Goal: Task Accomplishment & Management: Manage account settings

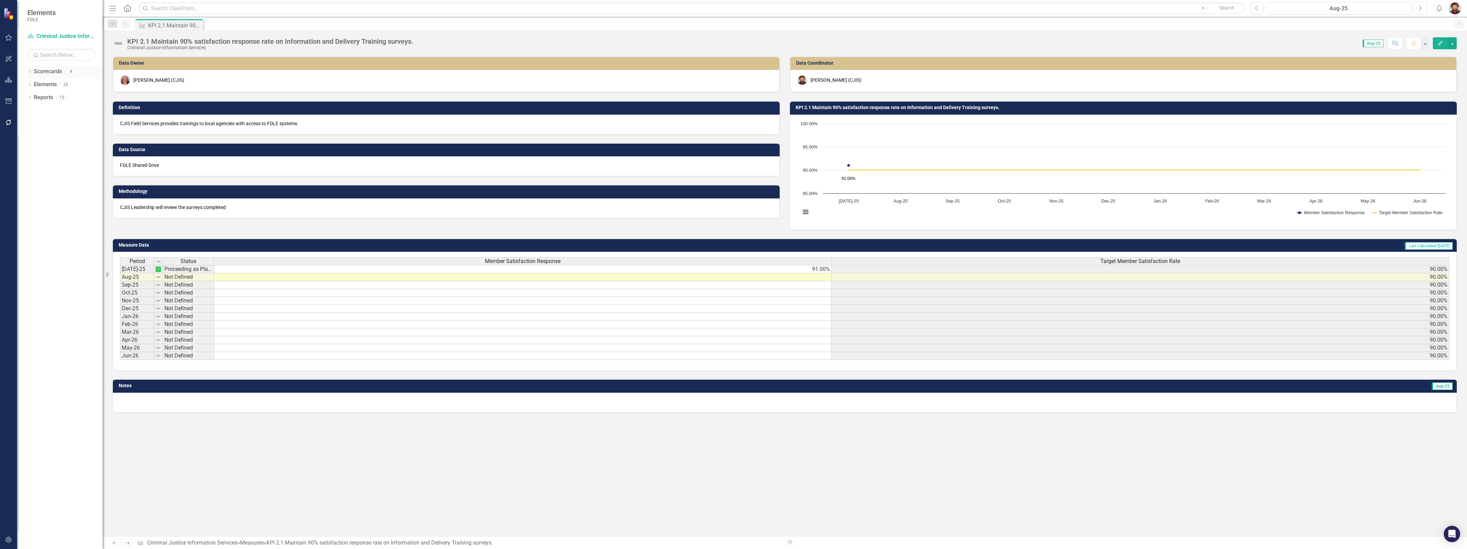
click at [52, 74] on link "Scorecards" at bounding box center [48, 72] width 28 height 8
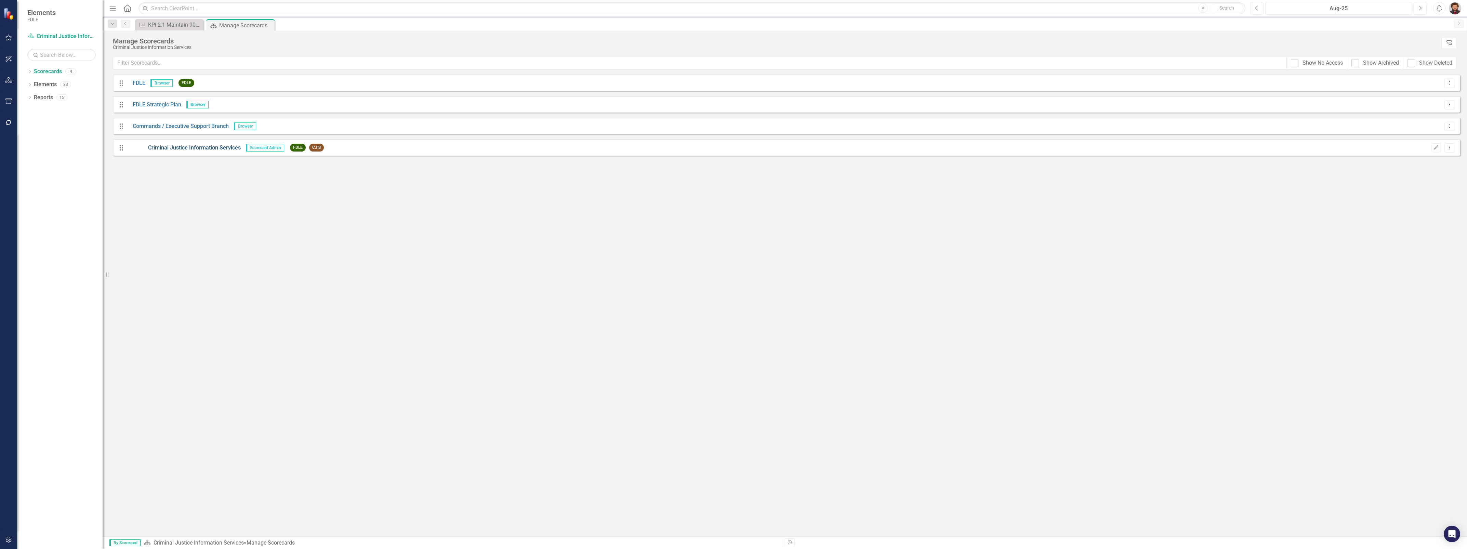
click at [179, 145] on link "Criminal Justice Information Services" at bounding box center [184, 148] width 113 height 8
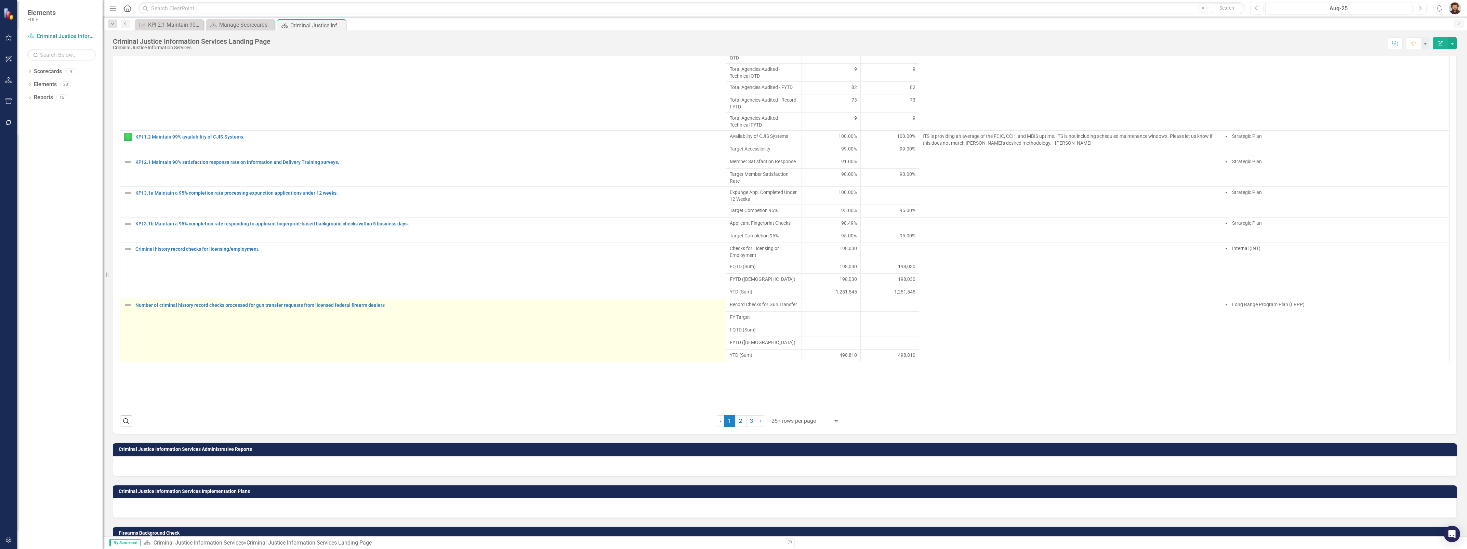
scroll to position [556, 0]
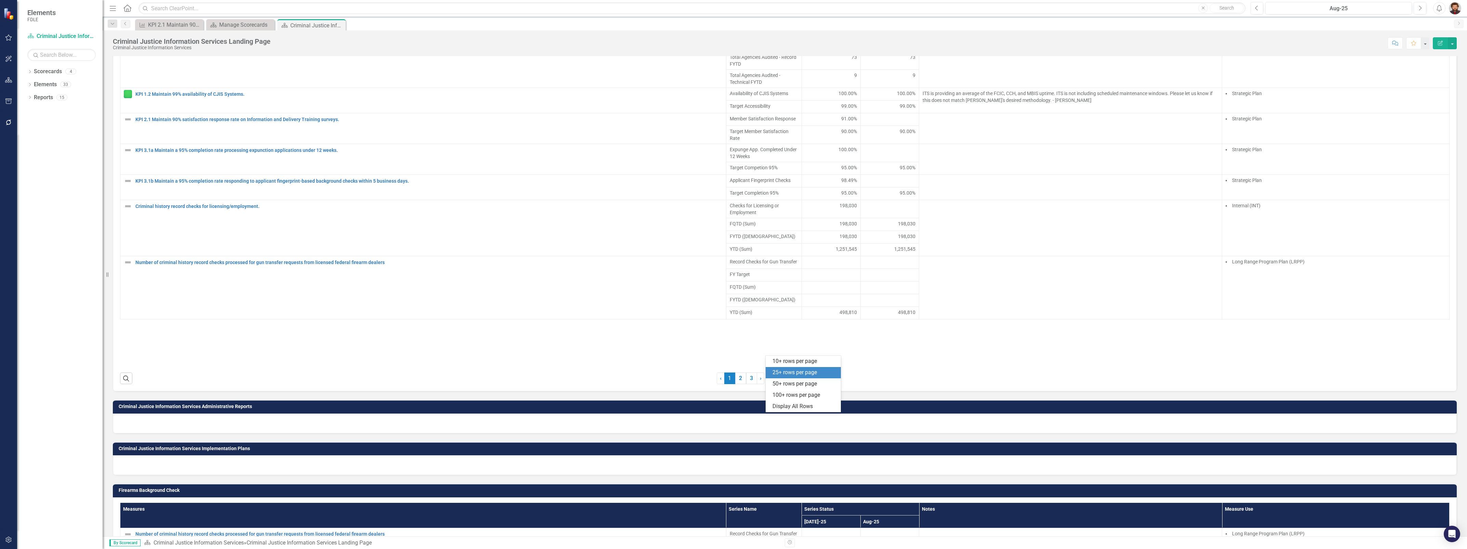
click at [797, 383] on div at bounding box center [800, 378] width 58 height 9
click at [800, 404] on div "Display All Rows" at bounding box center [804, 406] width 64 height 8
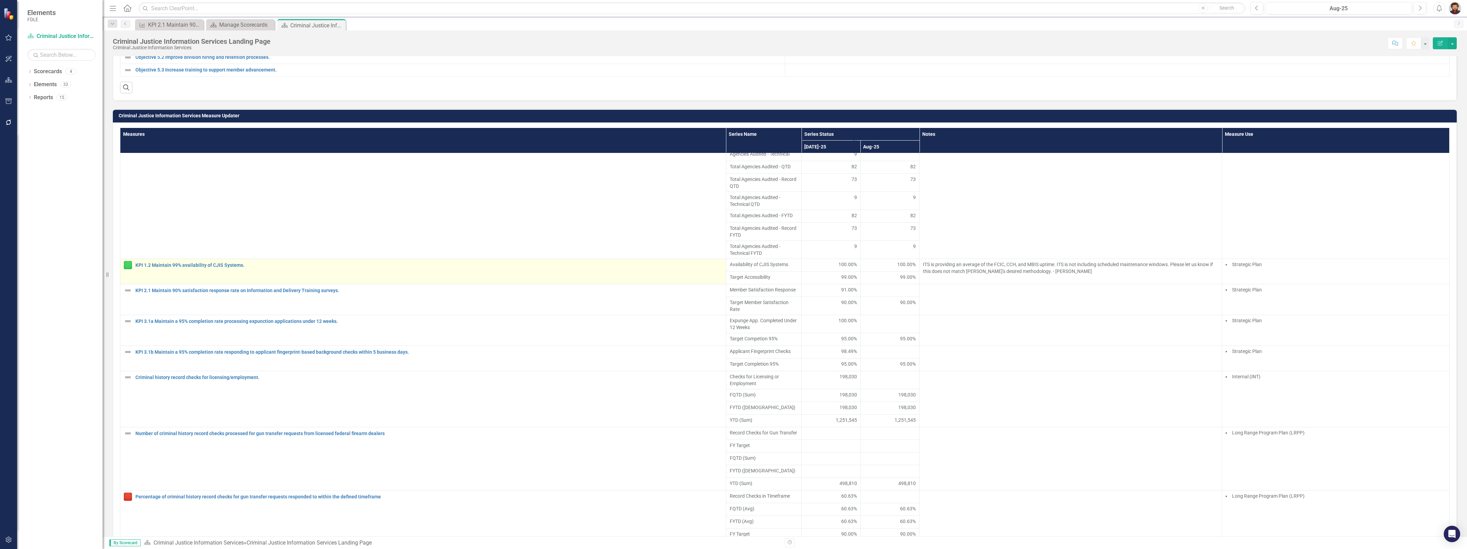
scroll to position [0, 0]
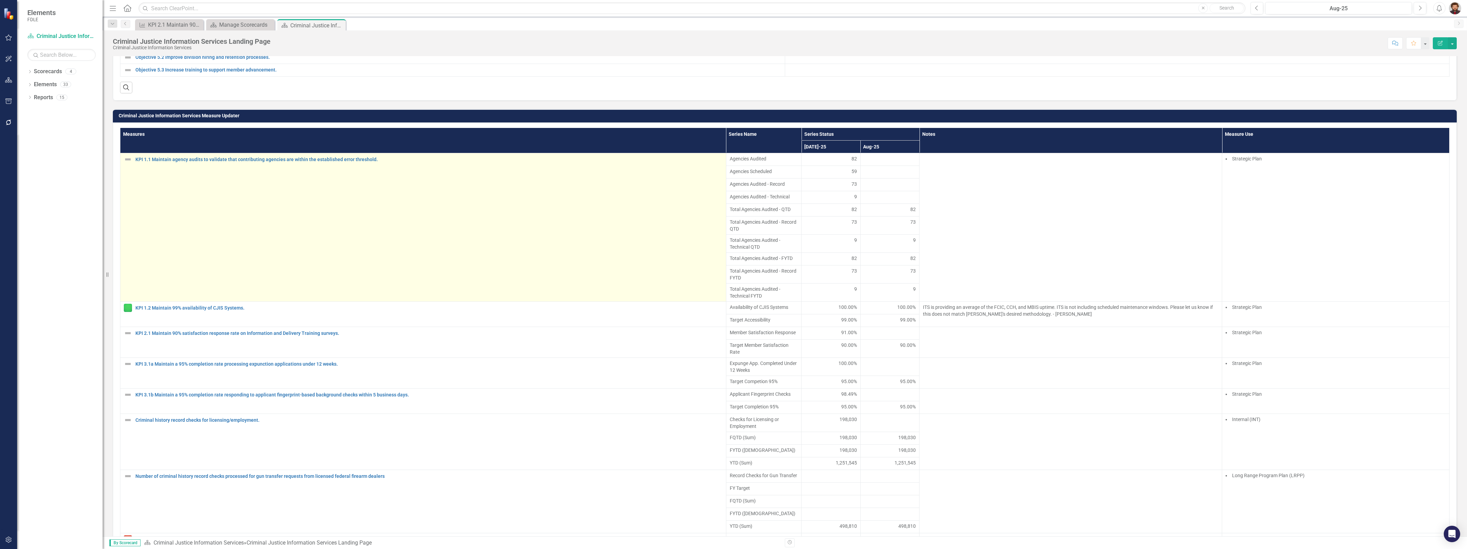
click at [187, 285] on td "KPI 1.1 Maintain agency audits to validate that contributing agencies are withi…" at bounding box center [423, 227] width 606 height 148
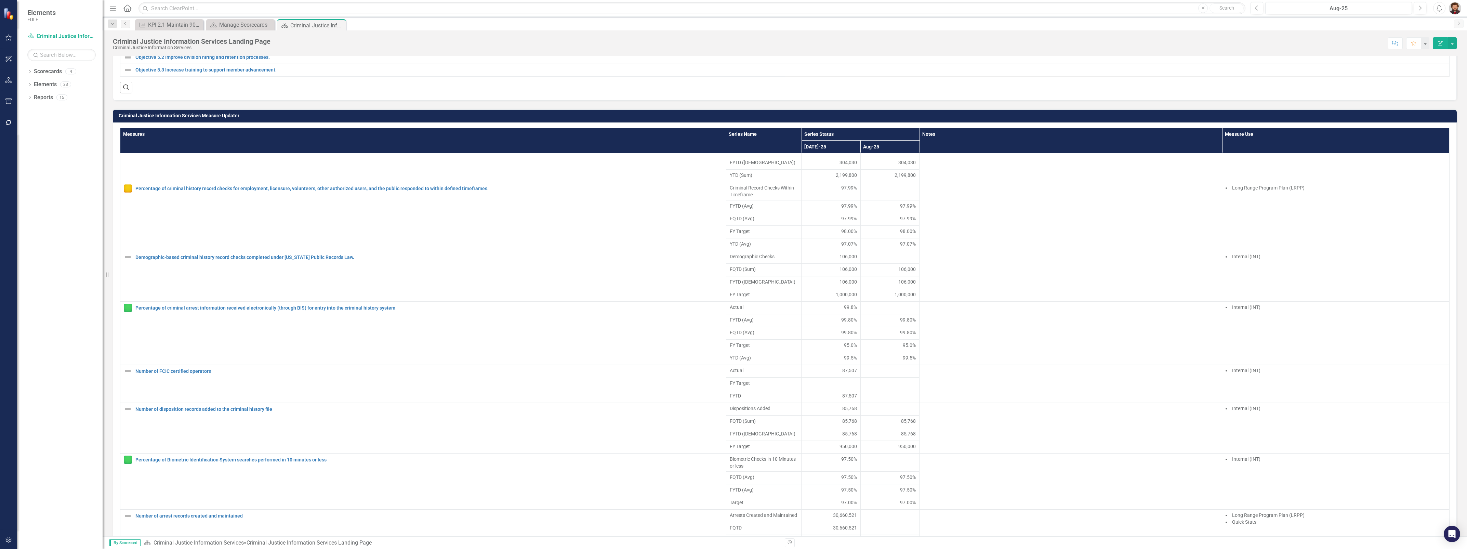
scroll to position [513, 0]
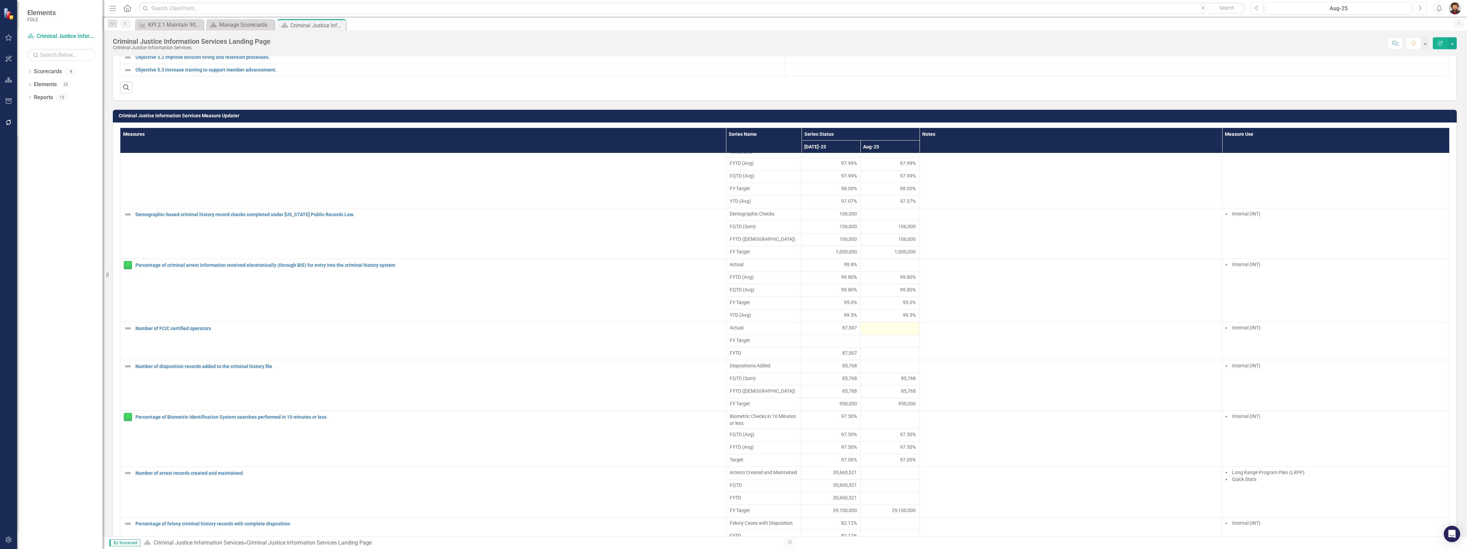
click at [880, 332] on div at bounding box center [890, 328] width 52 height 8
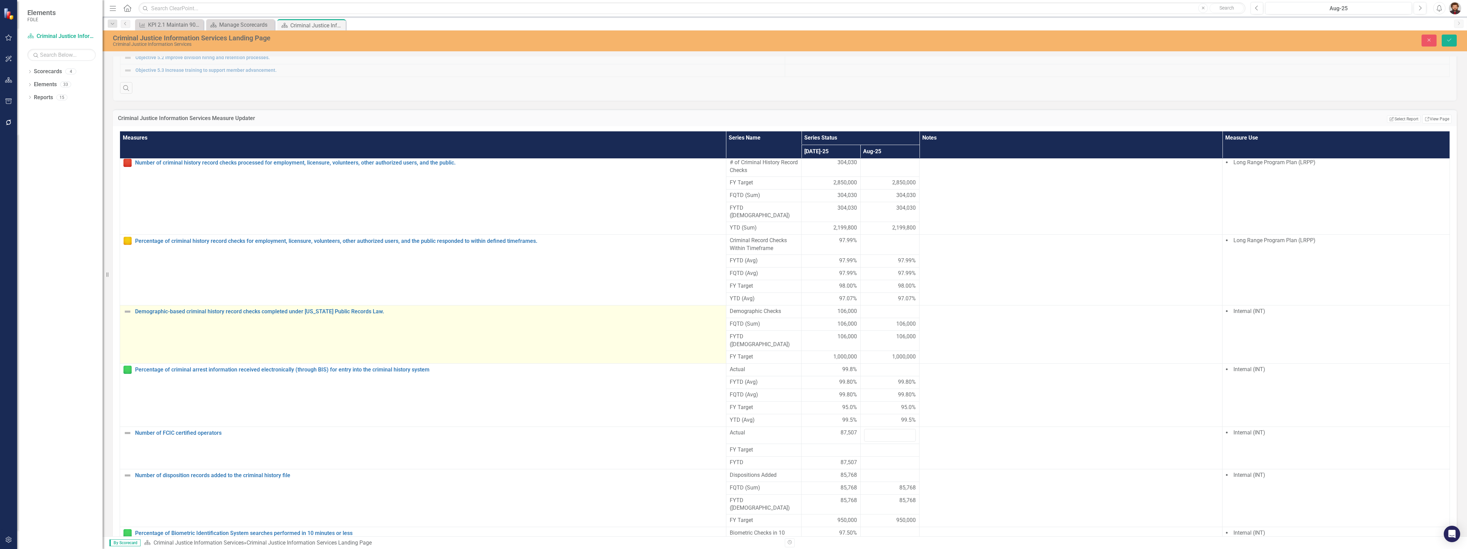
scroll to position [556, 0]
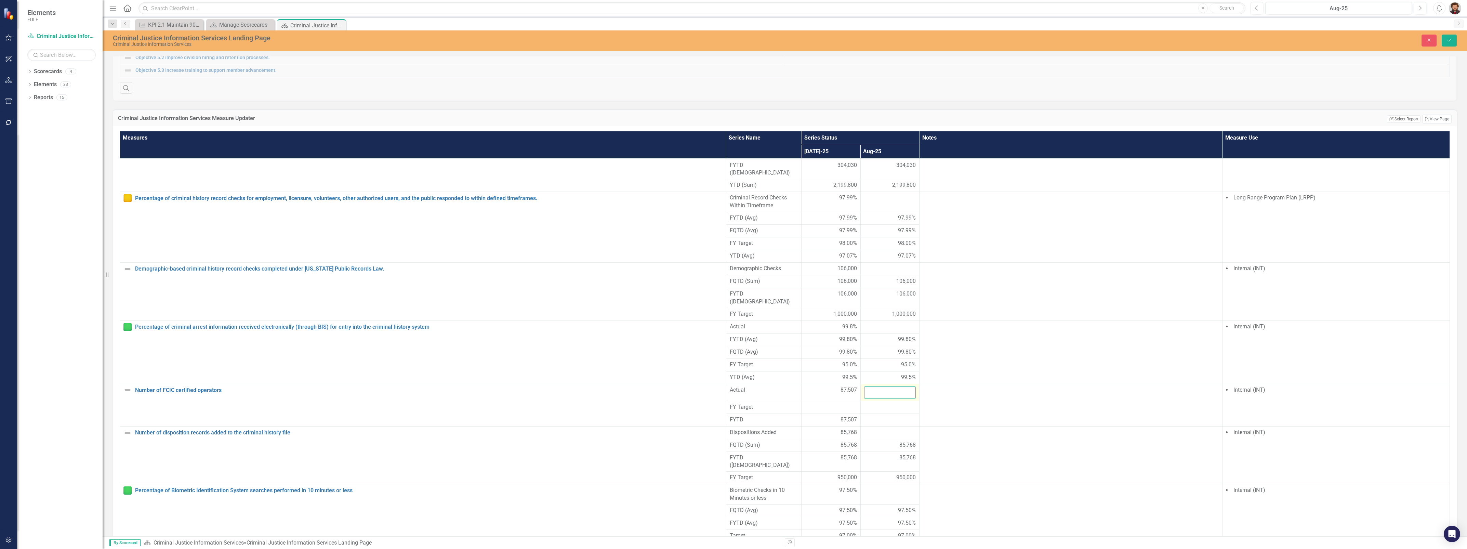
click at [878, 399] on input "number" at bounding box center [890, 392] width 52 height 13
type input "87331"
click at [1442, 35] on button "Save" at bounding box center [1449, 41] width 15 height 12
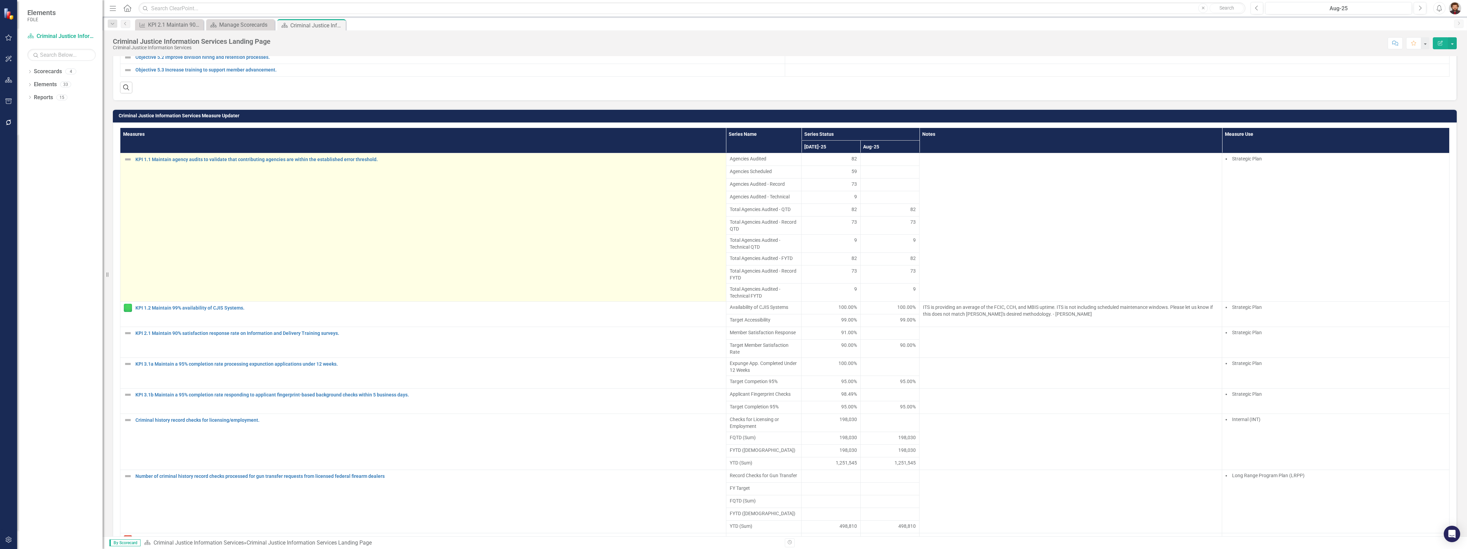
scroll to position [299, 0]
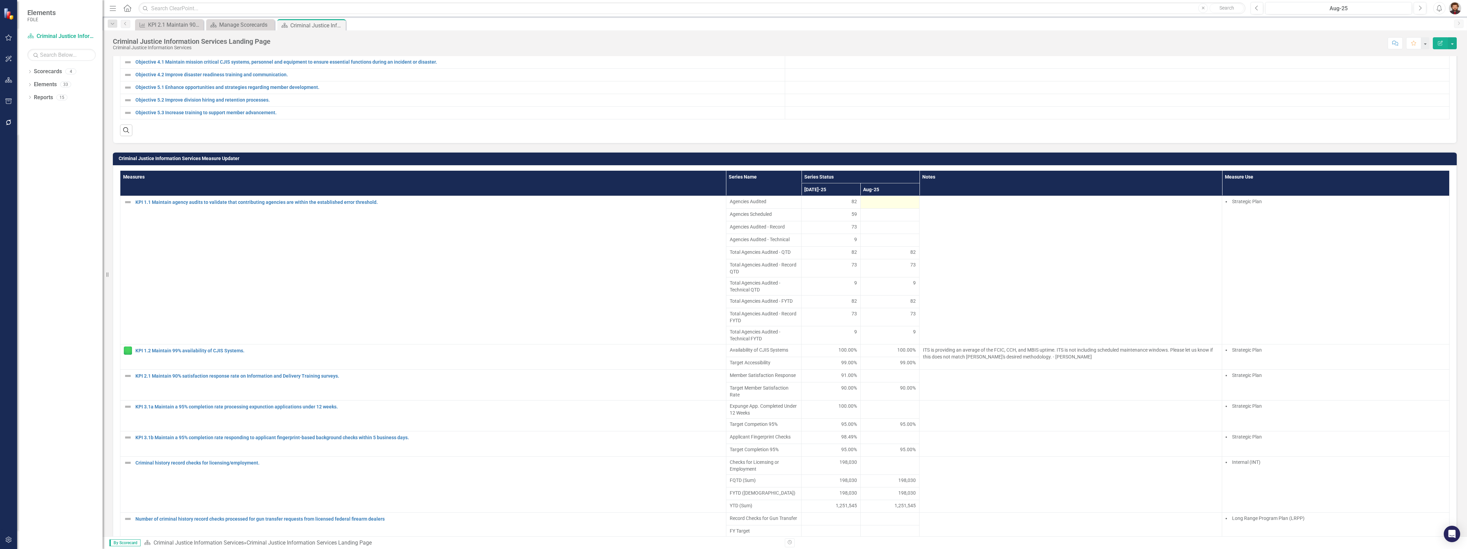
click at [868, 206] on div at bounding box center [890, 202] width 52 height 8
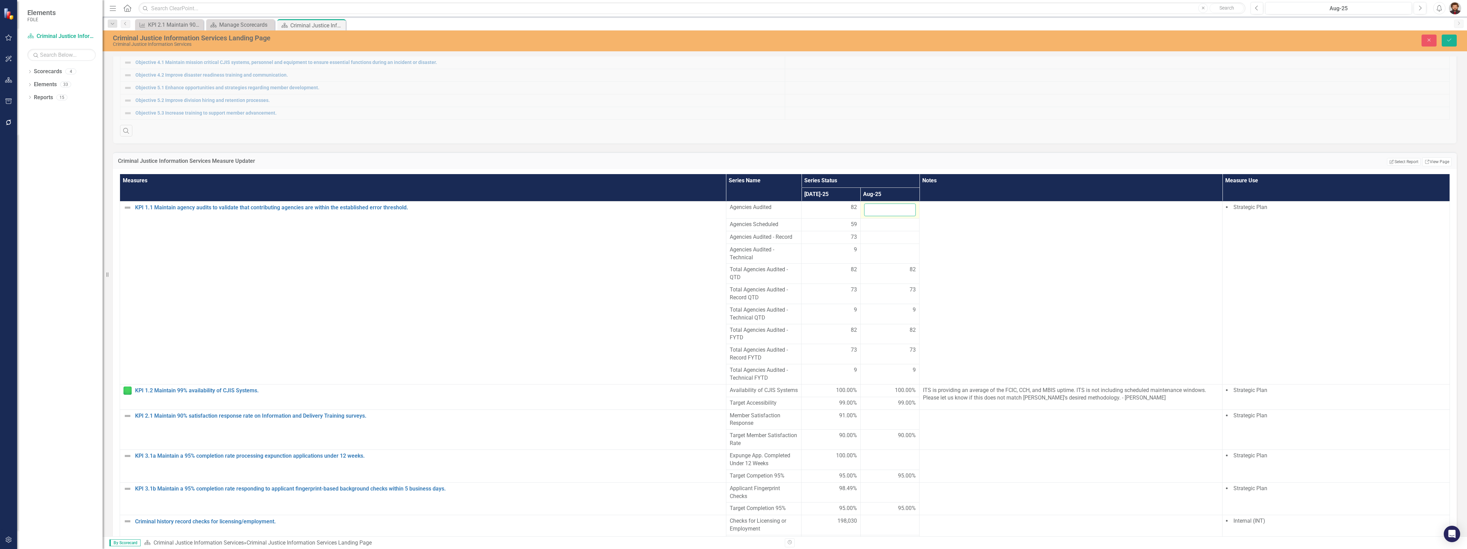
click at [869, 216] on input "number" at bounding box center [890, 209] width 52 height 13
type input "67"
click at [885, 229] on div at bounding box center [890, 225] width 52 height 8
click at [885, 233] on input "number" at bounding box center [890, 227] width 52 height 13
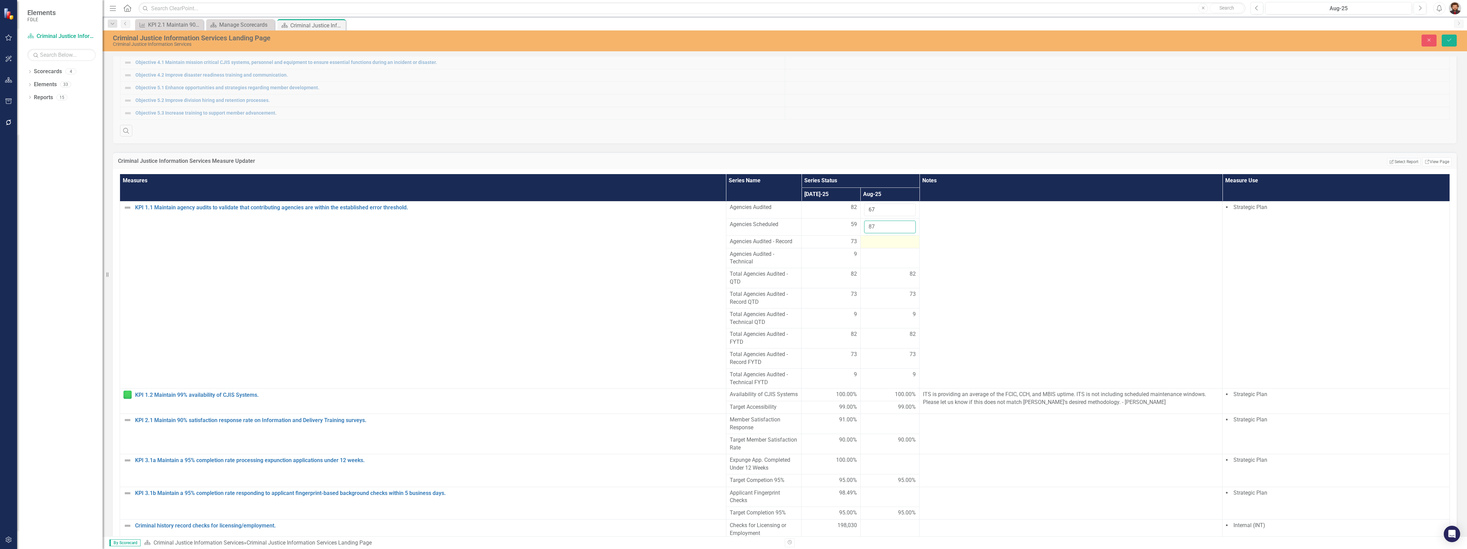
type input "87"
click at [879, 246] on div at bounding box center [890, 242] width 52 height 8
click at [879, 250] on input "number" at bounding box center [890, 244] width 52 height 13
type input "52"
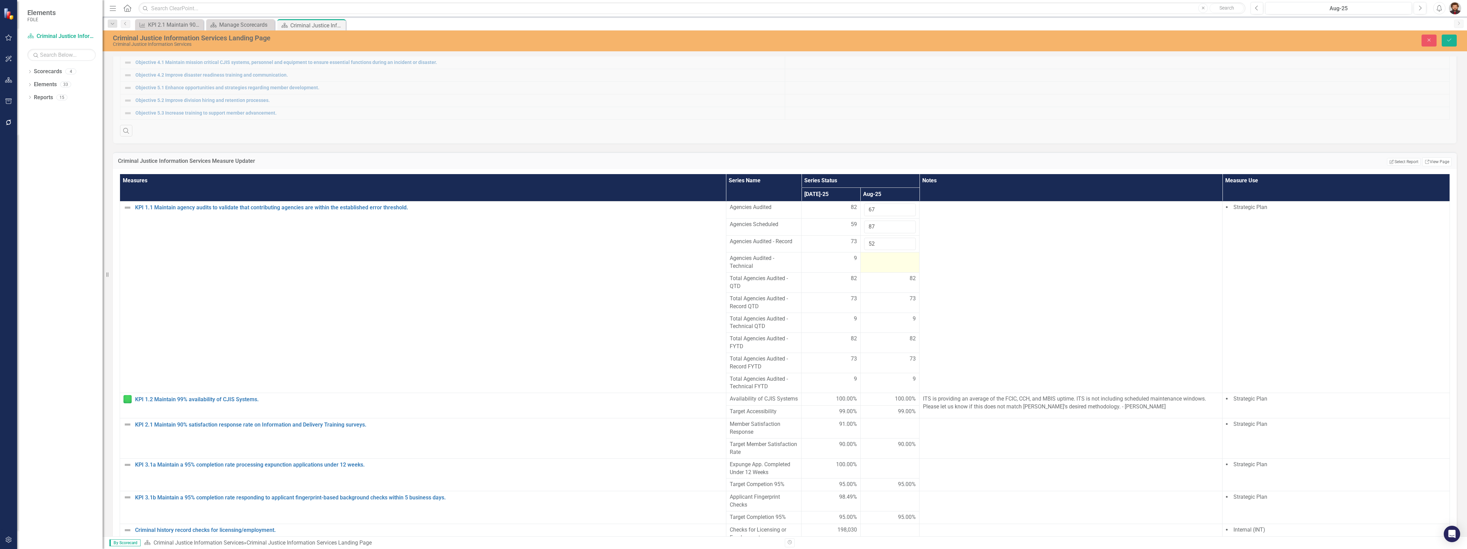
click at [876, 263] on div at bounding box center [890, 258] width 52 height 8
click at [876, 267] on input "number" at bounding box center [890, 260] width 52 height 13
type input "15"
click at [884, 415] on div "99.00%" at bounding box center [890, 412] width 52 height 8
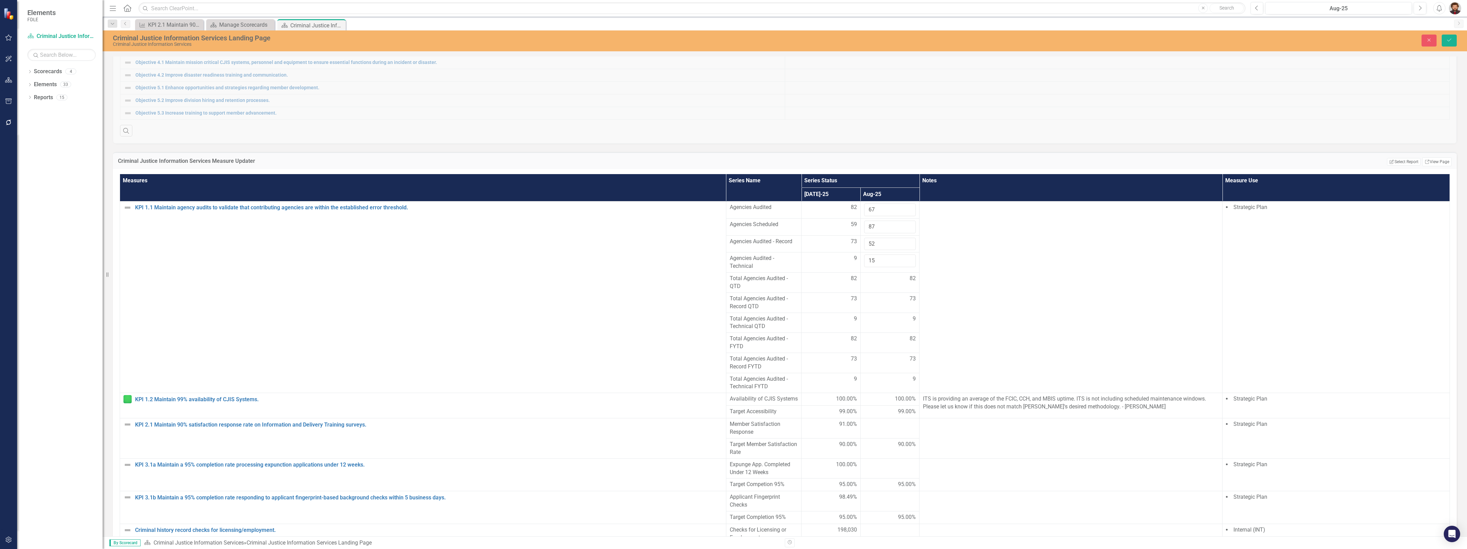
scroll to position [43, 0]
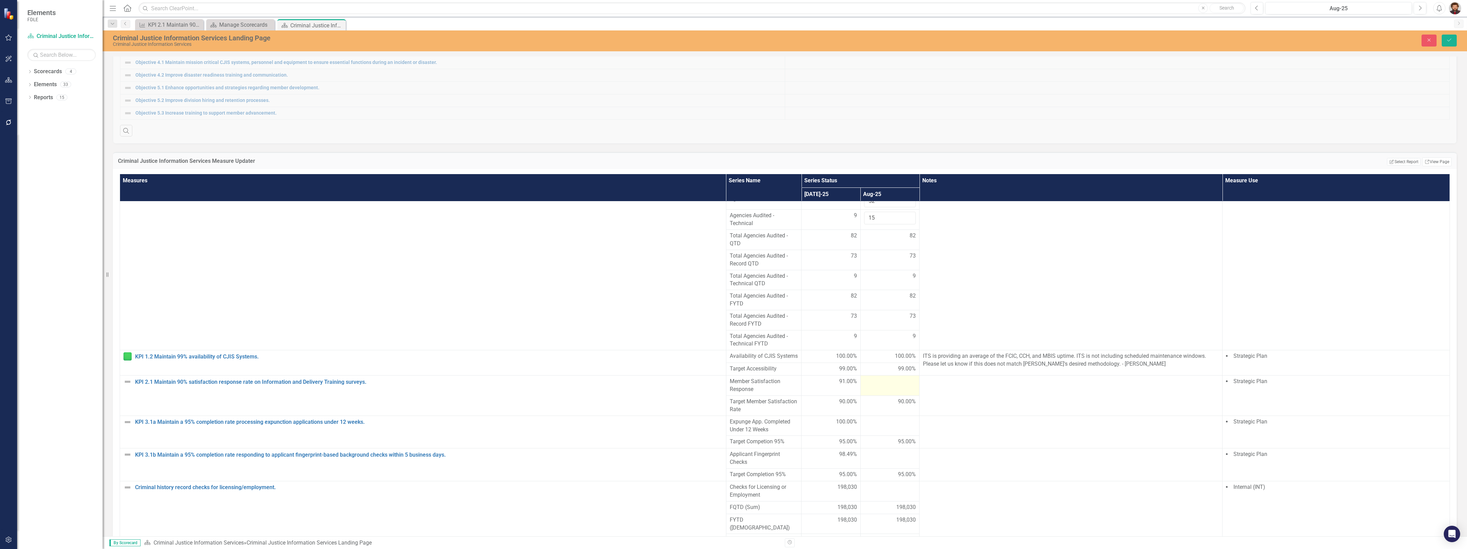
click at [888, 386] on div at bounding box center [890, 381] width 52 height 8
click at [886, 390] on input "number" at bounding box center [890, 383] width 52 height 13
type input "92"
click at [867, 415] on td "90.00%" at bounding box center [889, 405] width 59 height 20
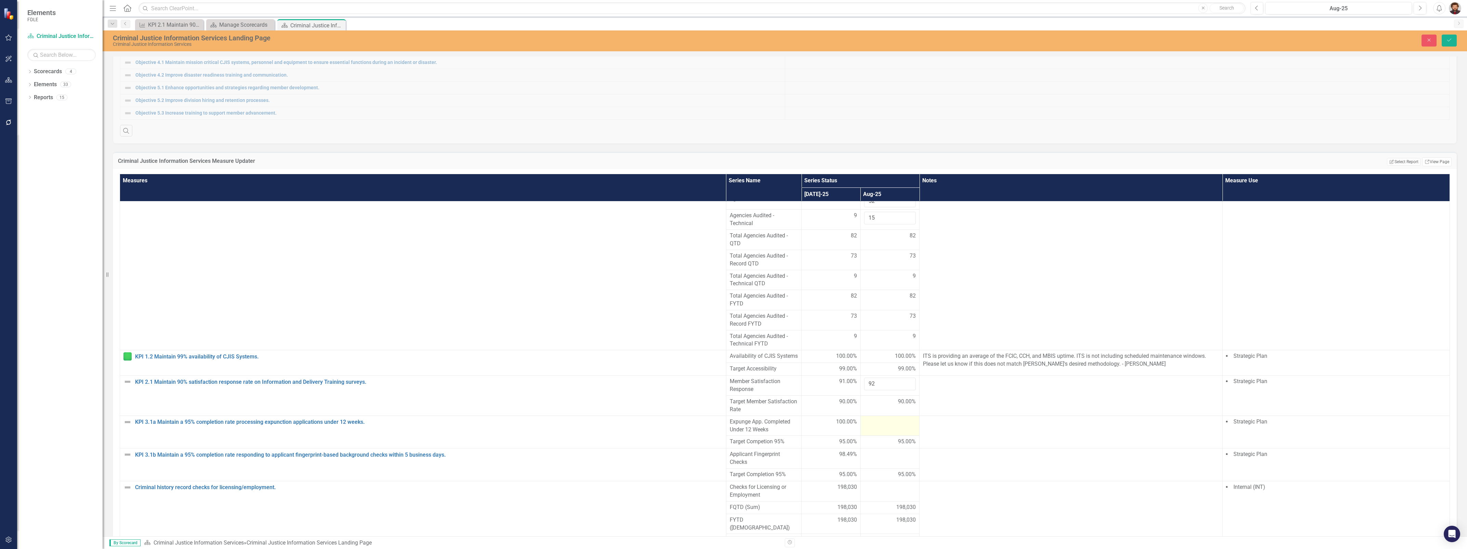
click at [874, 436] on td at bounding box center [889, 425] width 59 height 20
click at [876, 430] on input "number" at bounding box center [890, 424] width 52 height 13
type input "100"
click at [816, 436] on td "100.00%" at bounding box center [830, 425] width 59 height 20
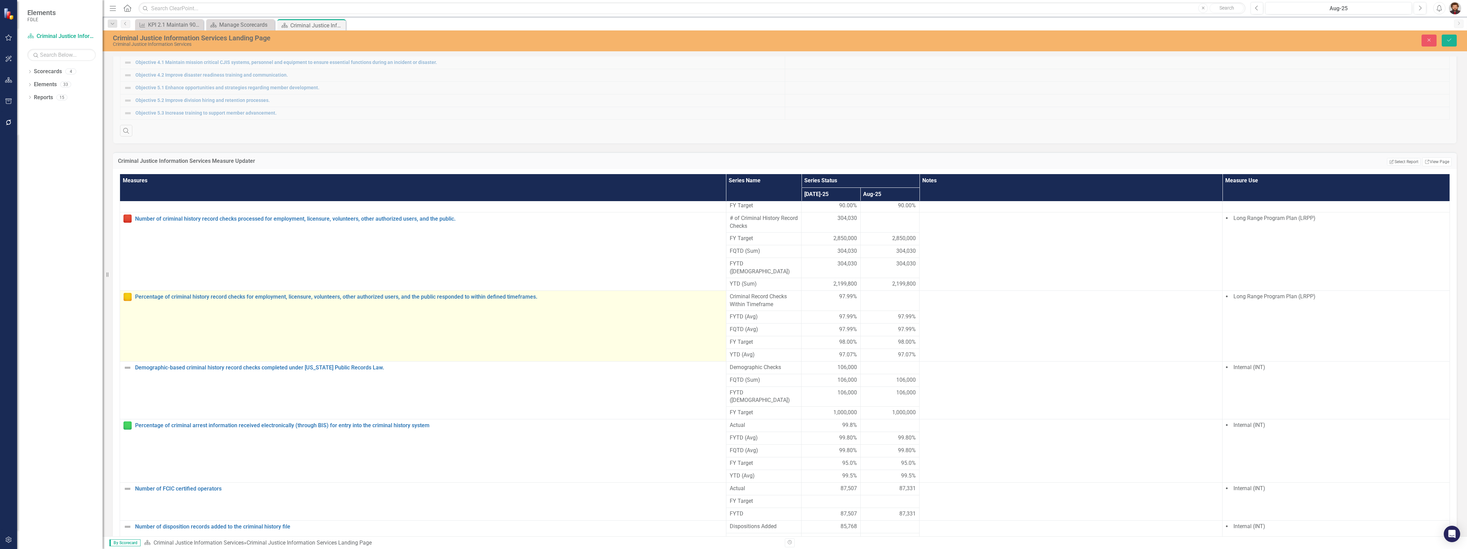
scroll to position [556, 0]
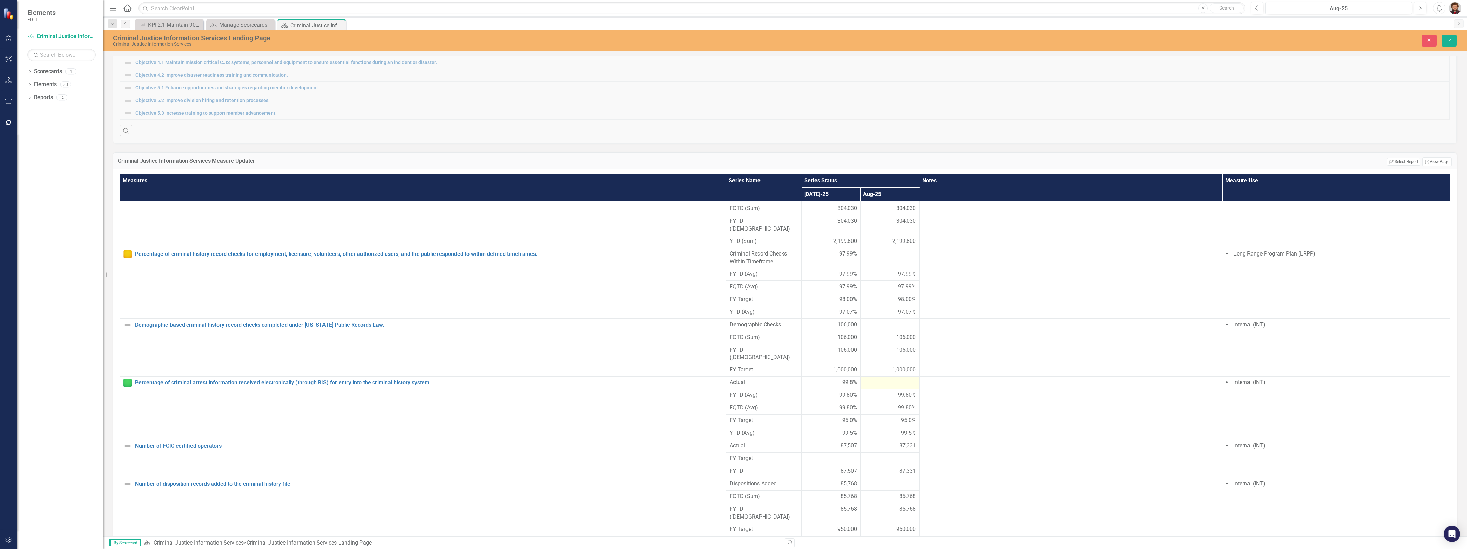
click at [877, 387] on div at bounding box center [890, 383] width 52 height 8
click at [877, 391] on input "number" at bounding box center [890, 385] width 52 height 13
type input "99.6"
click at [883, 492] on div at bounding box center [890, 488] width 52 height 8
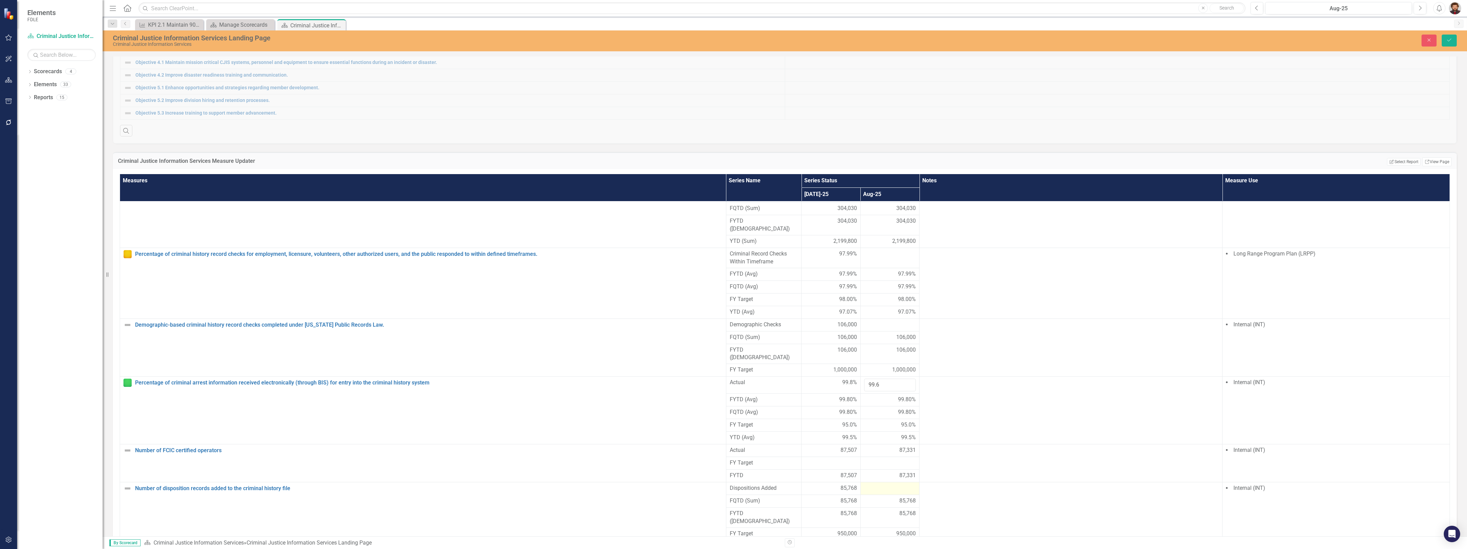
click at [883, 492] on div at bounding box center [890, 488] width 52 height 8
click at [883, 497] on input "number" at bounding box center [890, 490] width 52 height 13
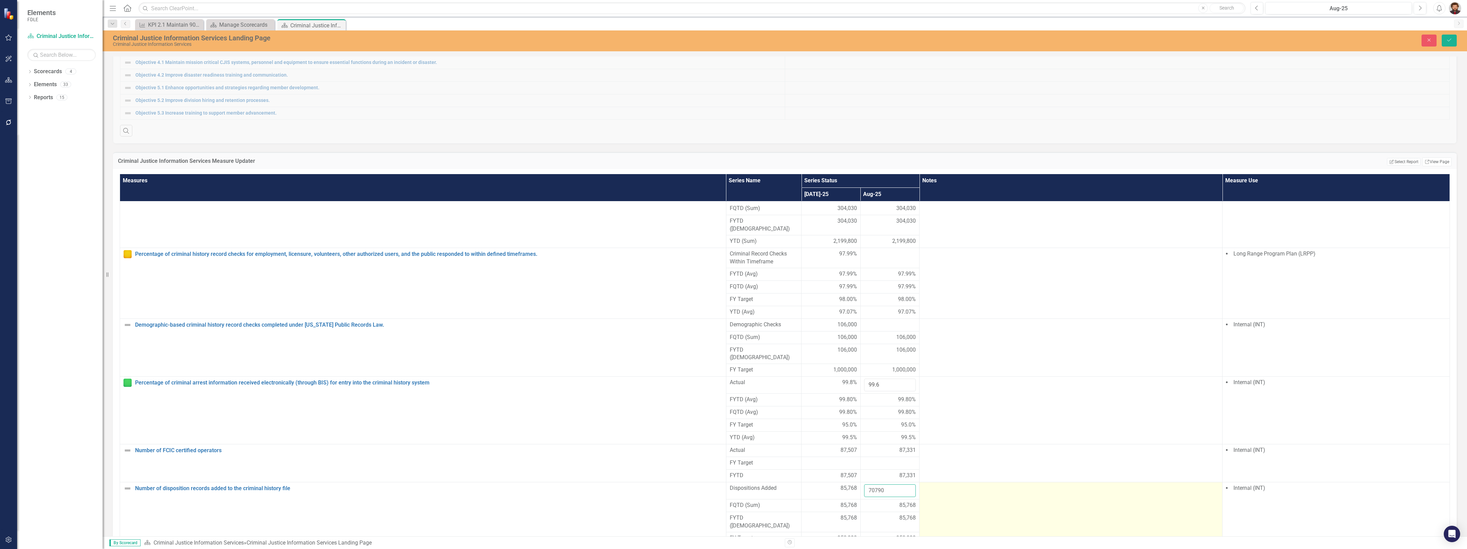
type input "70790"
click at [1000, 515] on td at bounding box center [1070, 513] width 303 height 63
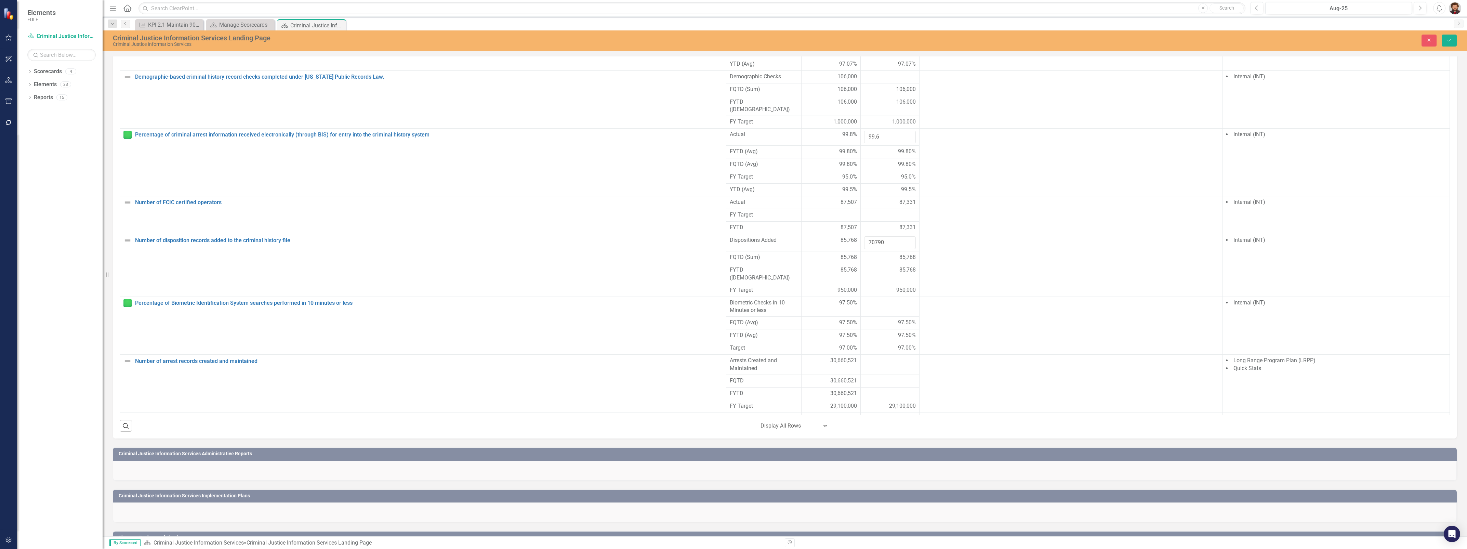
scroll to position [427, 0]
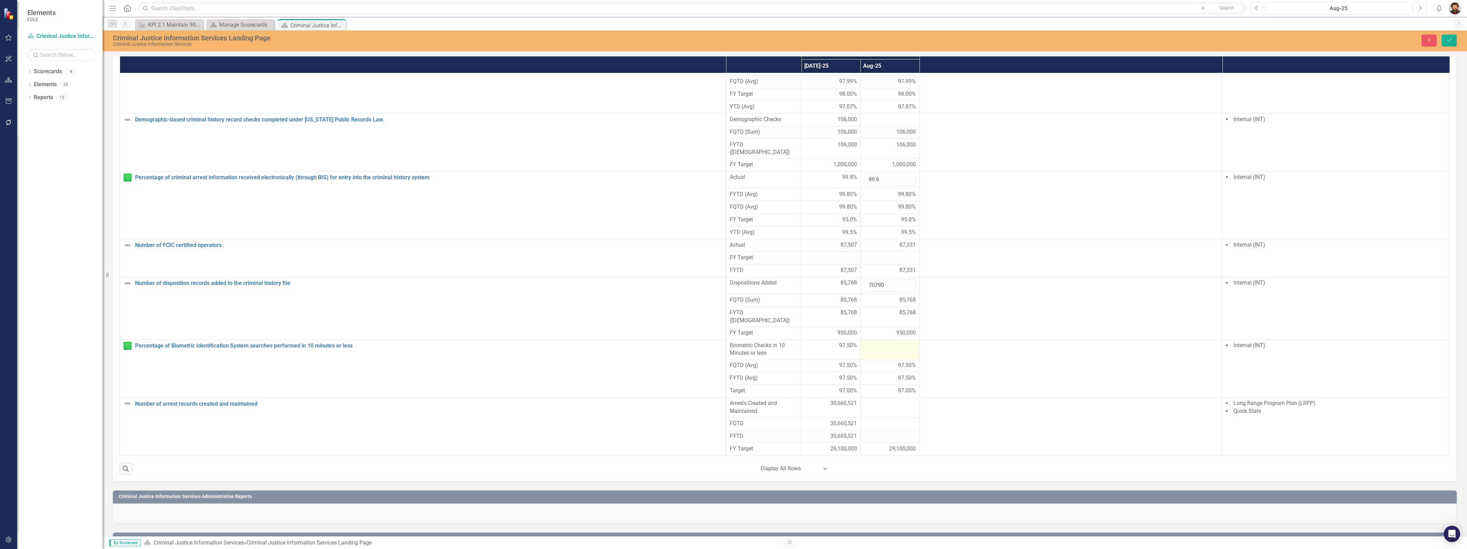
click at [883, 358] on td at bounding box center [889, 349] width 59 height 20
click at [883, 354] on input "number" at bounding box center [890, 348] width 52 height 13
type input "97.2"
click at [870, 466] on div at bounding box center [890, 462] width 52 height 8
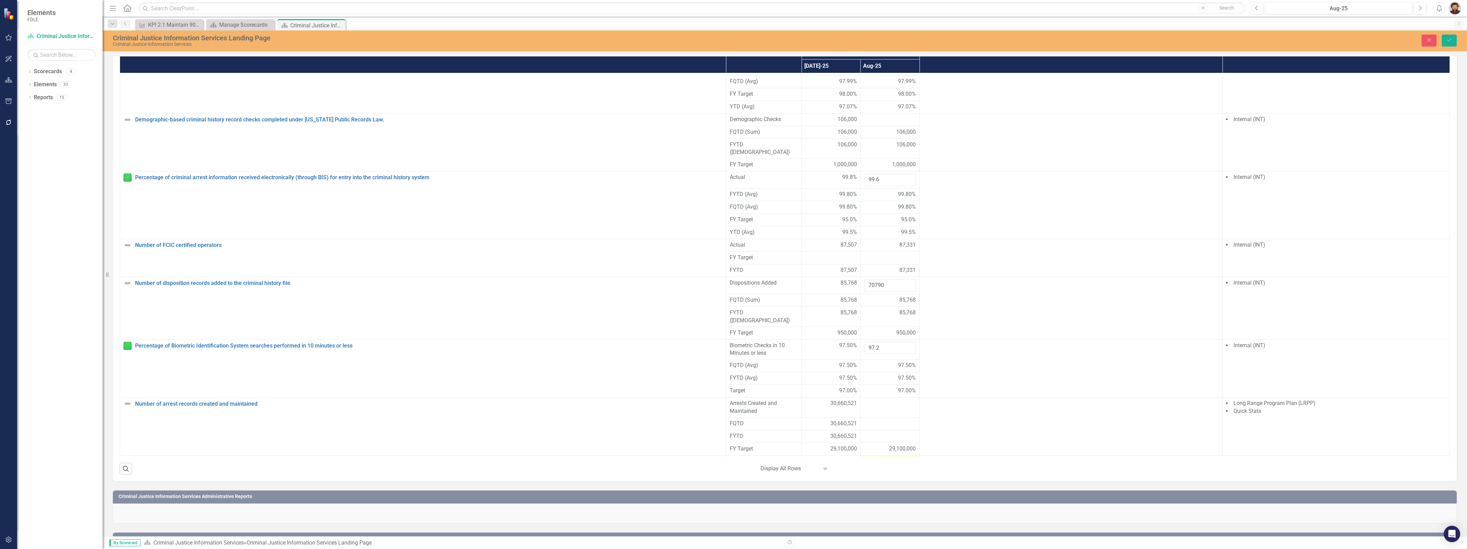
click at [870, 466] on div at bounding box center [890, 462] width 52 height 8
click at [874, 470] on input "number" at bounding box center [890, 464] width 52 height 13
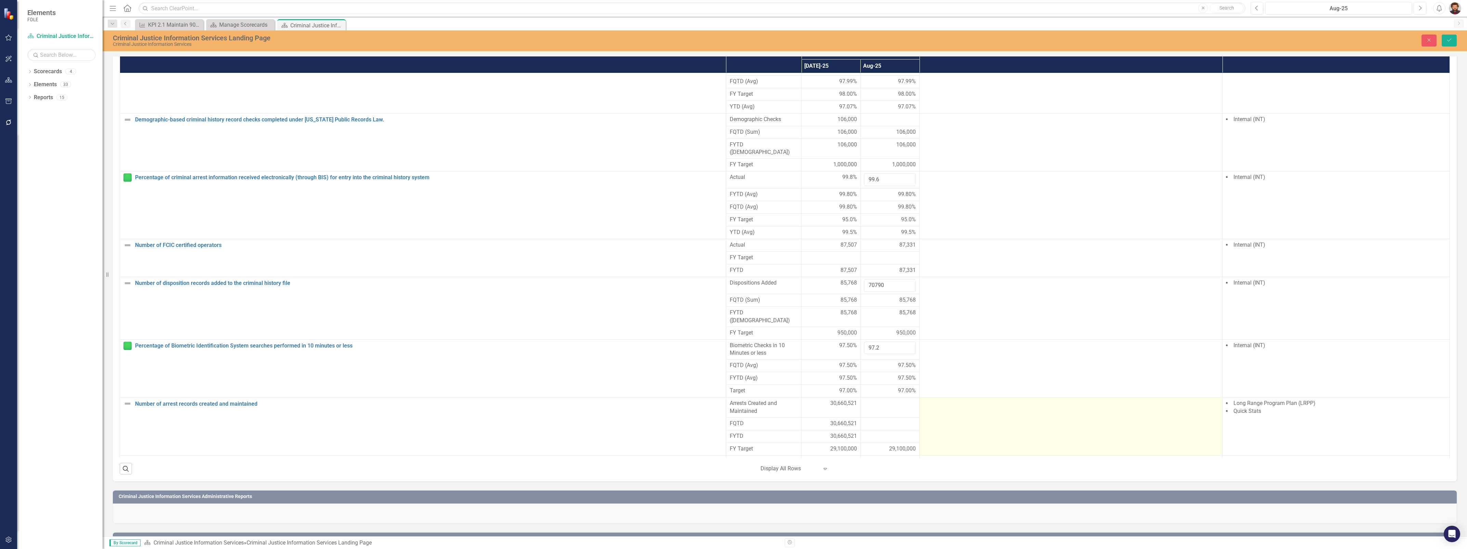
type input "82.18"
click at [963, 440] on td at bounding box center [1070, 426] width 303 height 58
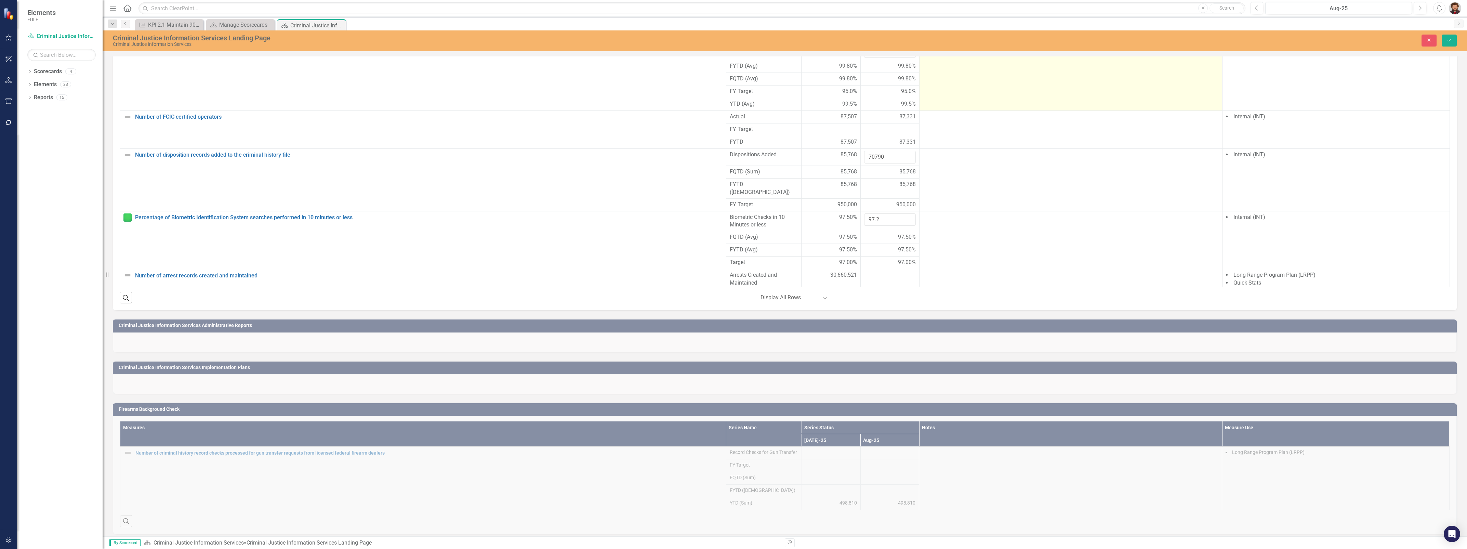
scroll to position [633, 0]
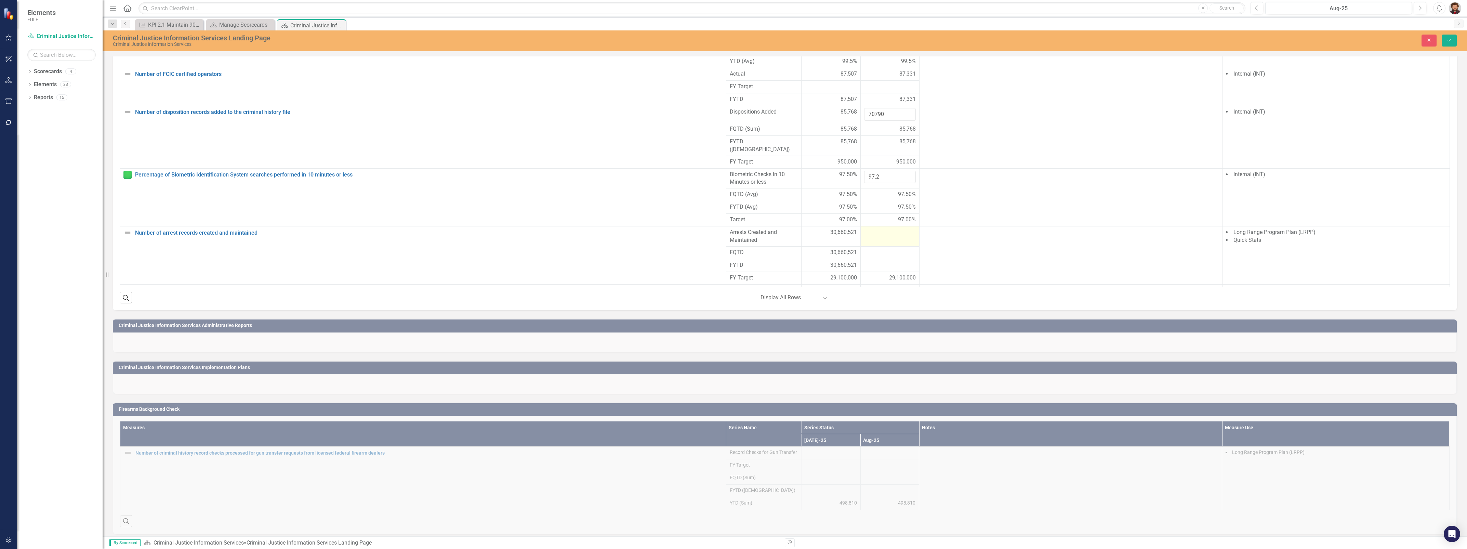
click at [870, 247] on td at bounding box center [889, 236] width 59 height 20
click at [878, 241] on input "number" at bounding box center [890, 234] width 52 height 13
type input "30708816"
click at [1442, 35] on button "Save" at bounding box center [1449, 41] width 15 height 12
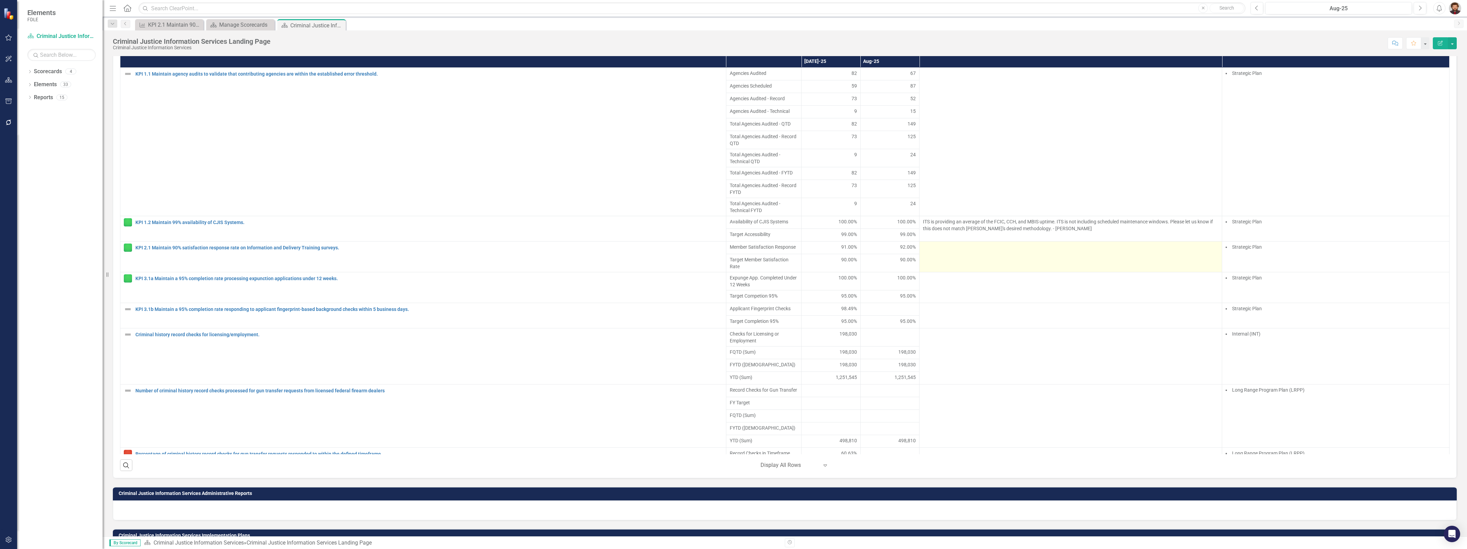
scroll to position [43, 0]
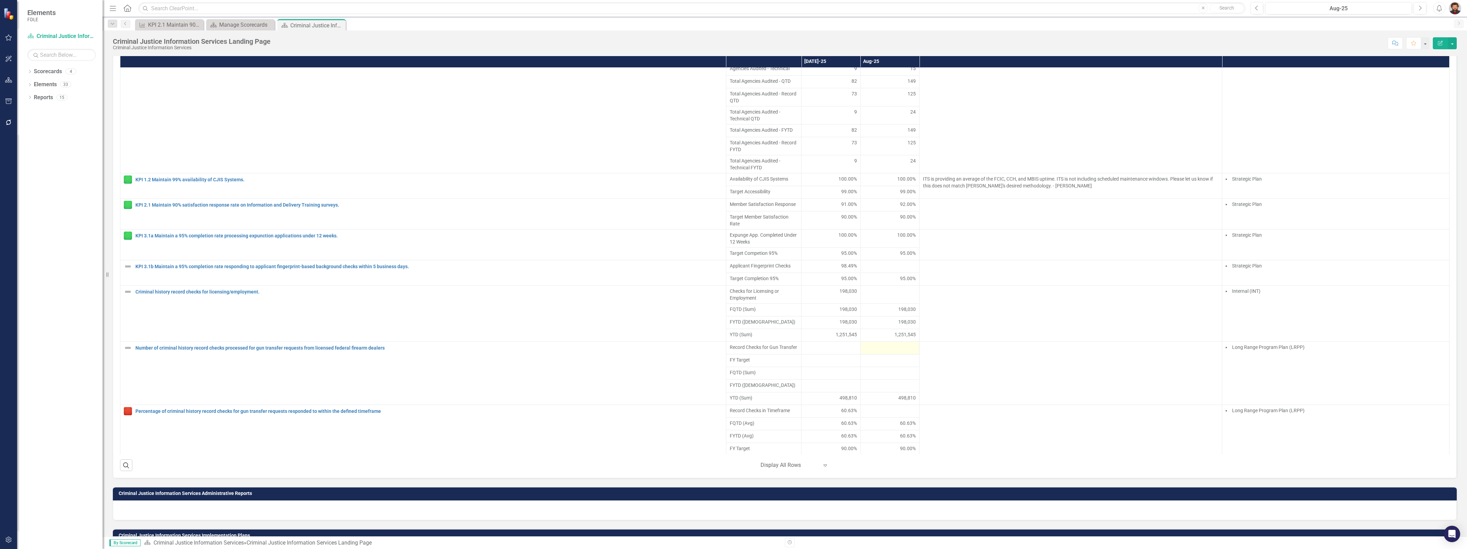
click at [885, 352] on div at bounding box center [890, 348] width 52 height 8
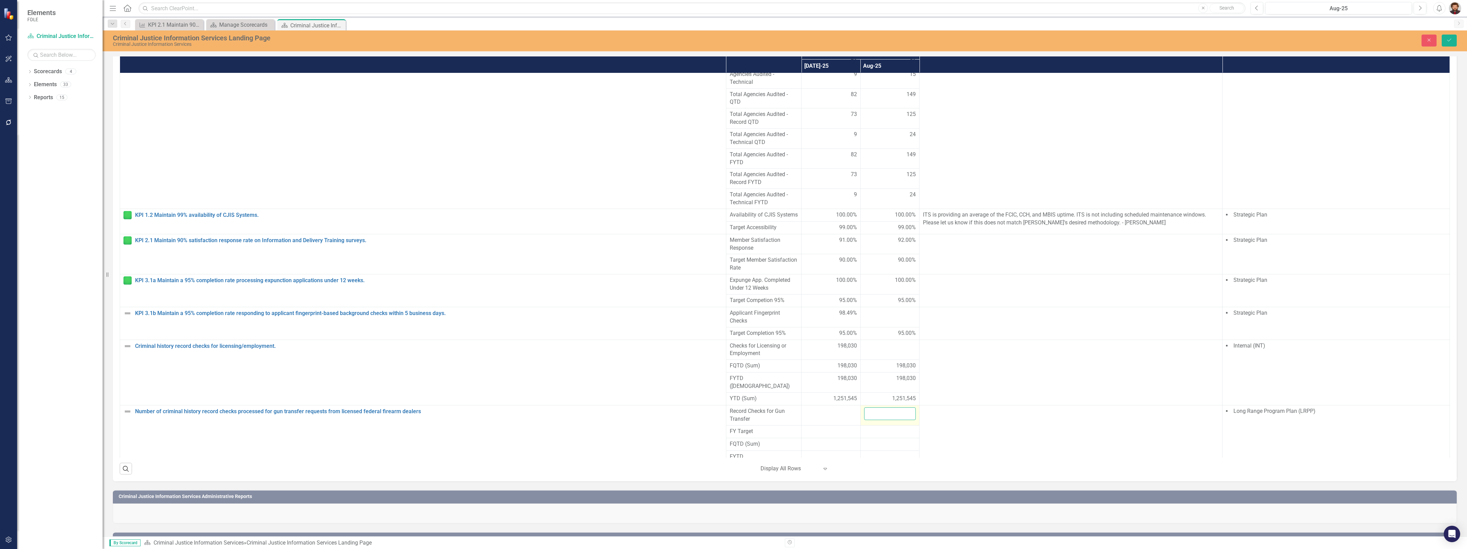
click at [878, 420] on input "number" at bounding box center [890, 413] width 52 height 13
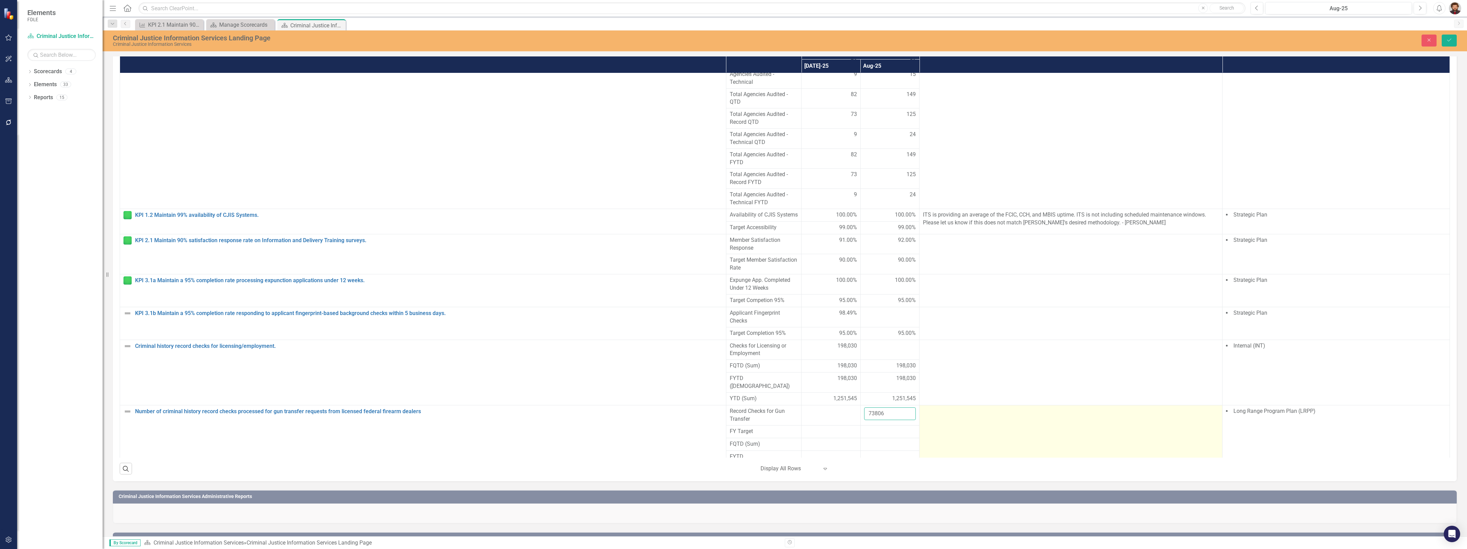
type input "73806"
click at [932, 415] on div at bounding box center [1071, 411] width 296 height 8
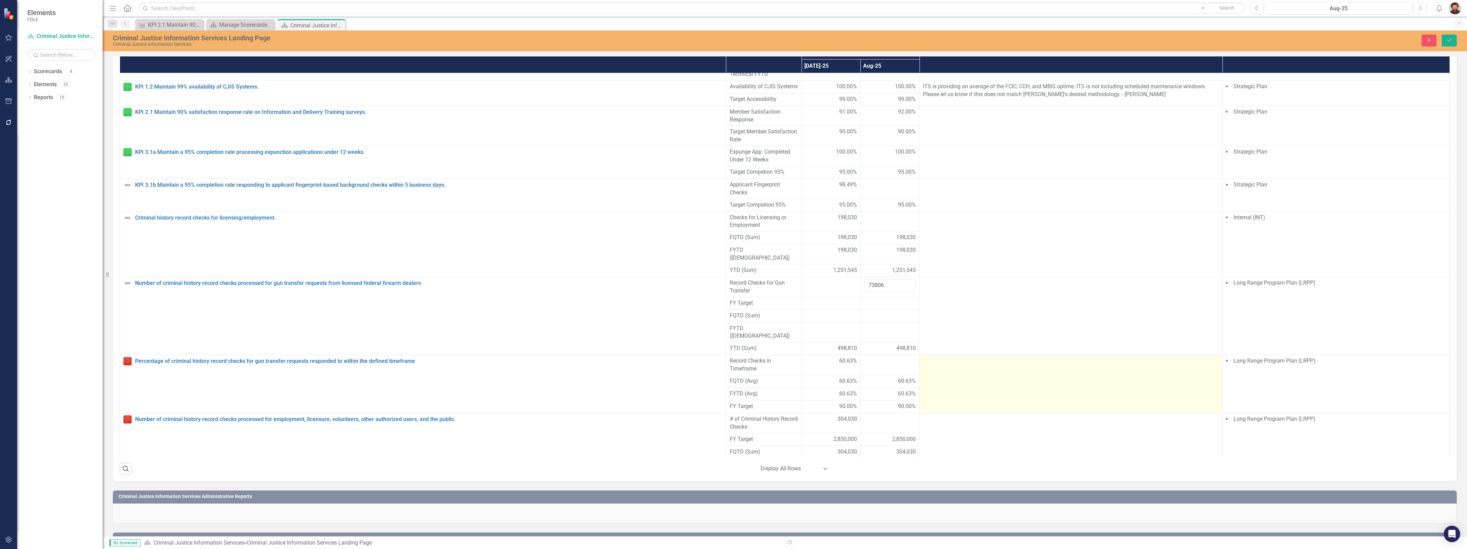
scroll to position [214, 0]
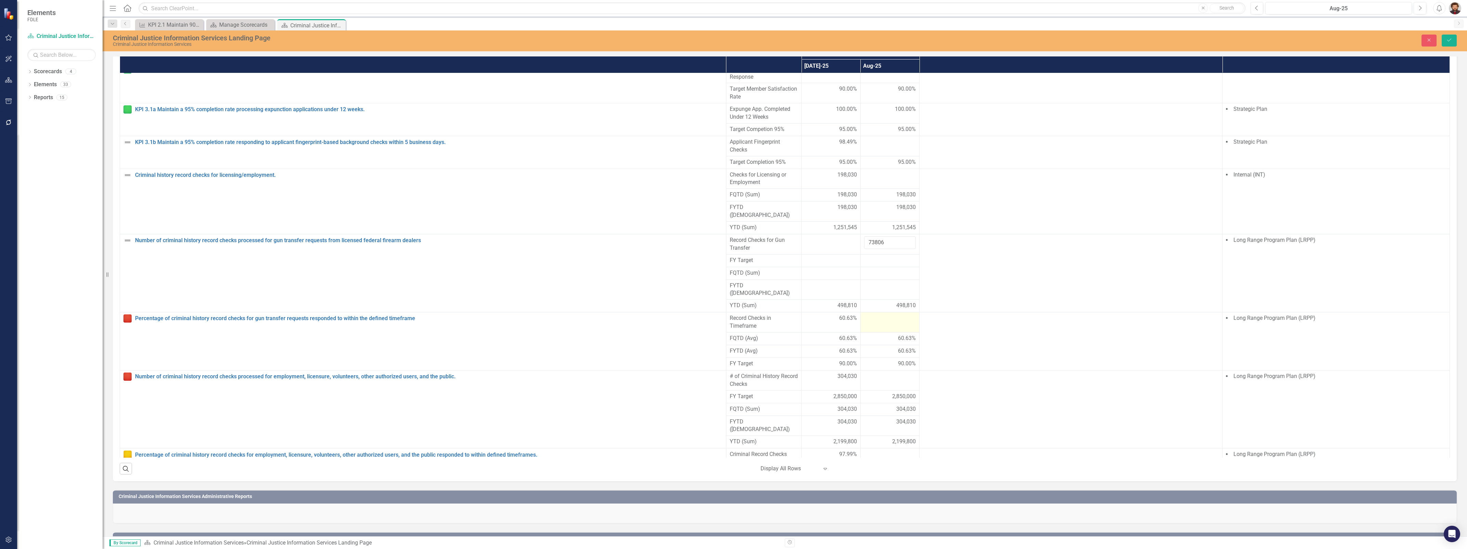
click at [877, 322] on div at bounding box center [890, 318] width 52 height 8
click at [878, 327] on input "number" at bounding box center [890, 320] width 52 height 13
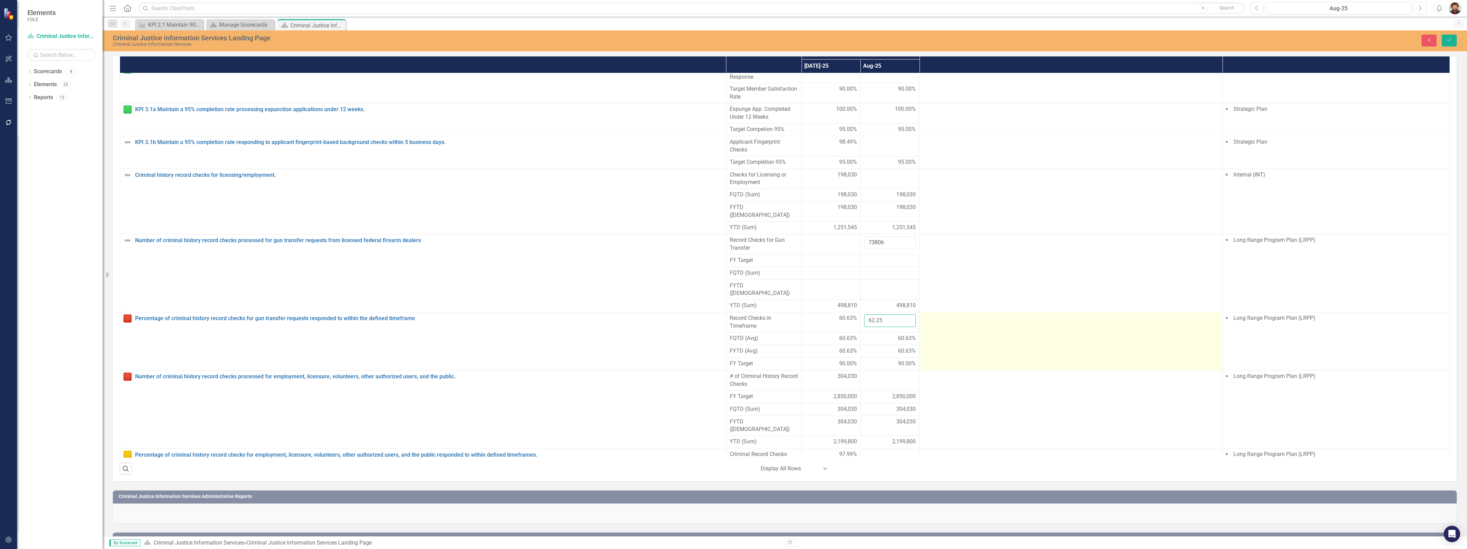
type input "62.25"
click at [965, 364] on td at bounding box center [1070, 341] width 303 height 58
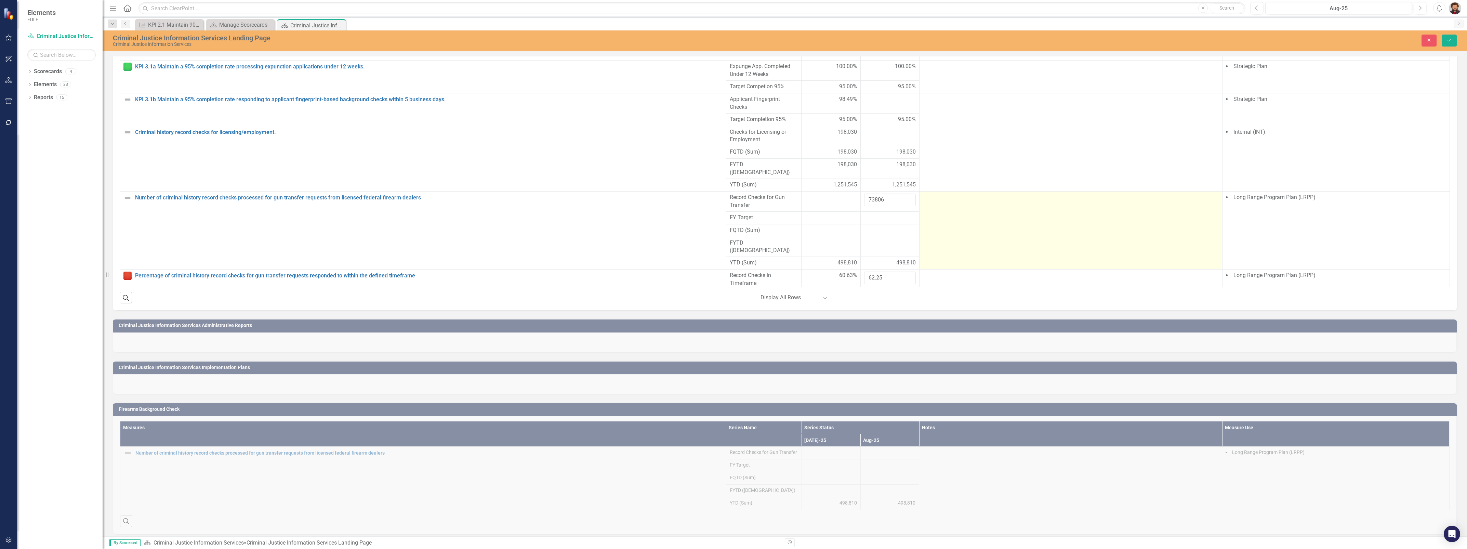
scroll to position [171, 0]
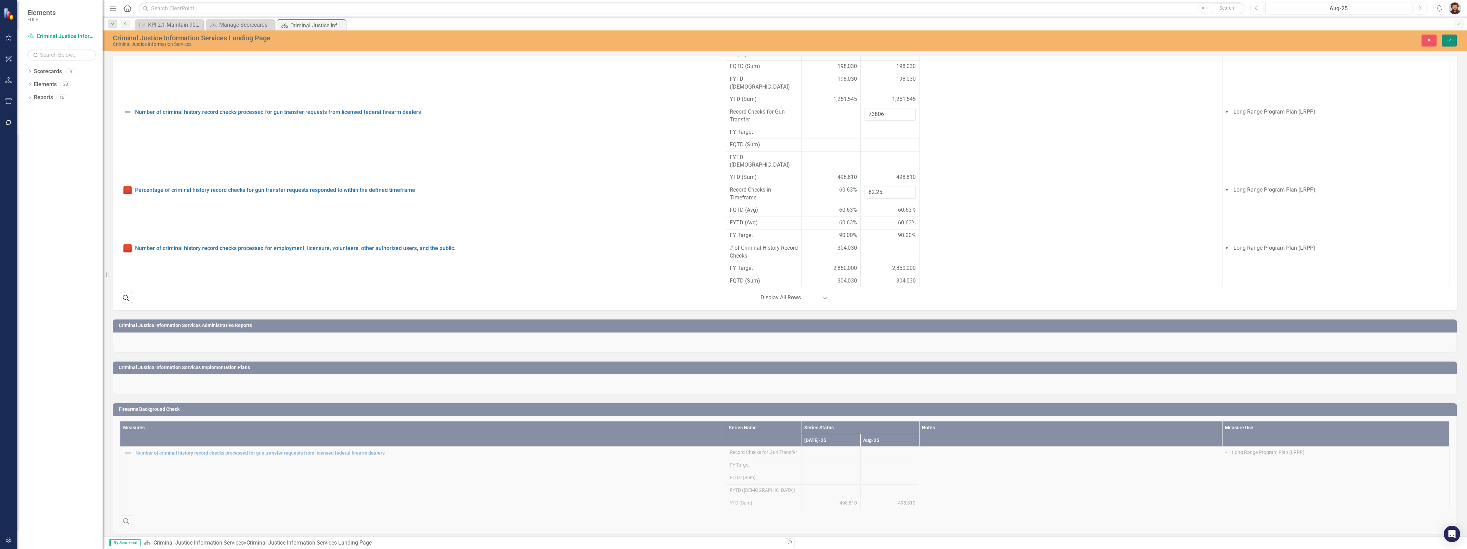
click at [1445, 40] on button "Save" at bounding box center [1449, 41] width 15 height 12
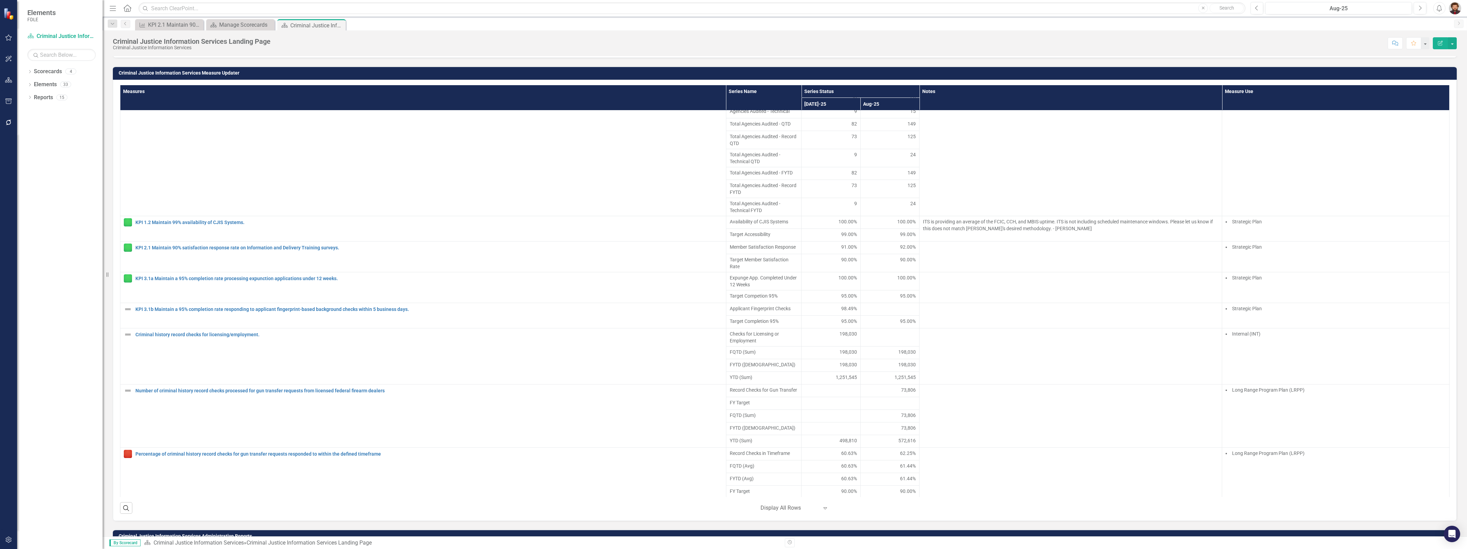
scroll to position [427, 0]
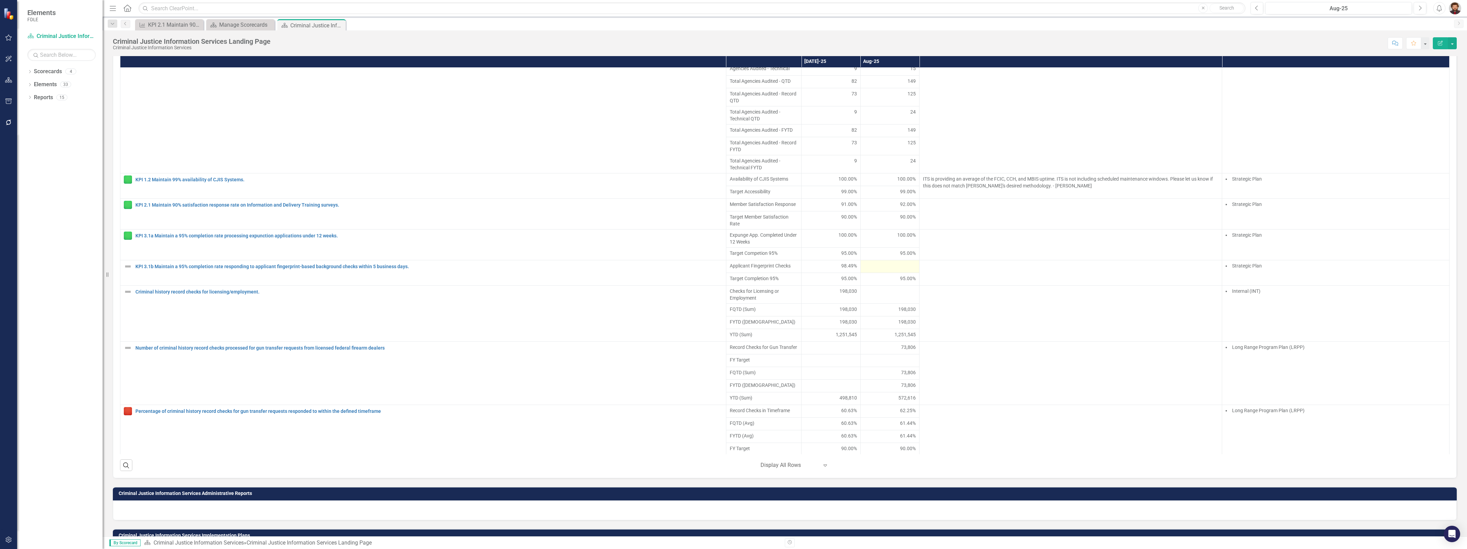
click at [888, 270] on div at bounding box center [890, 266] width 52 height 8
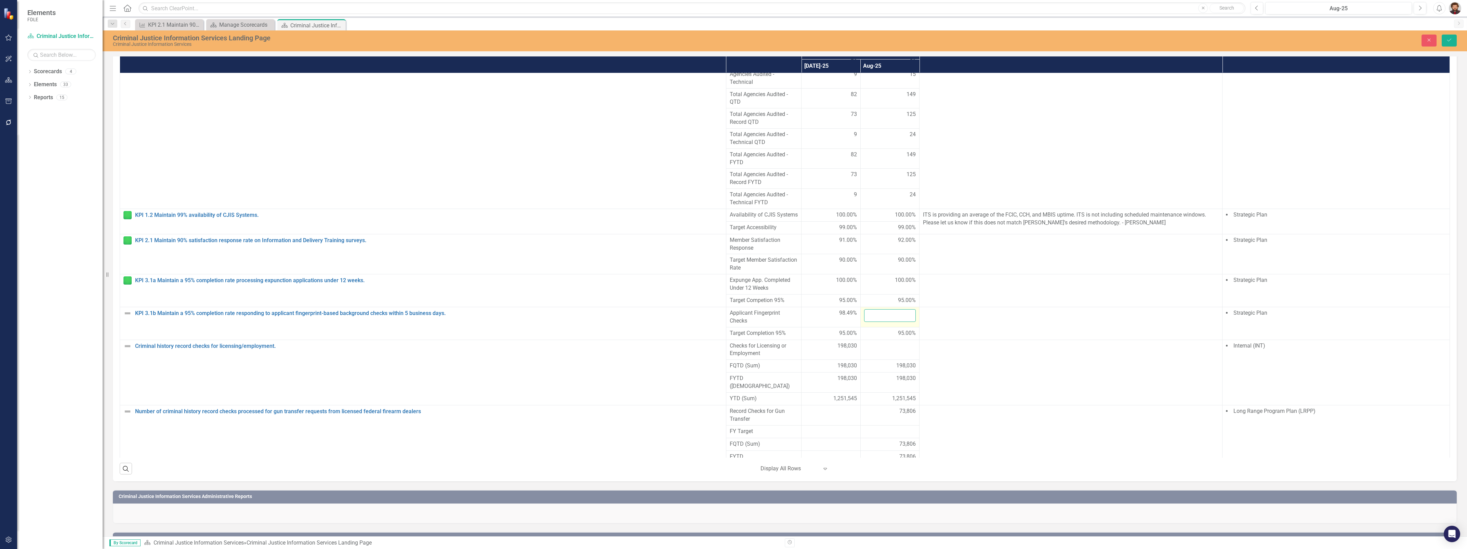
click at [873, 322] on input "number" at bounding box center [890, 315] width 52 height 13
type input "99.73"
click at [966, 340] on td at bounding box center [1070, 323] width 303 height 33
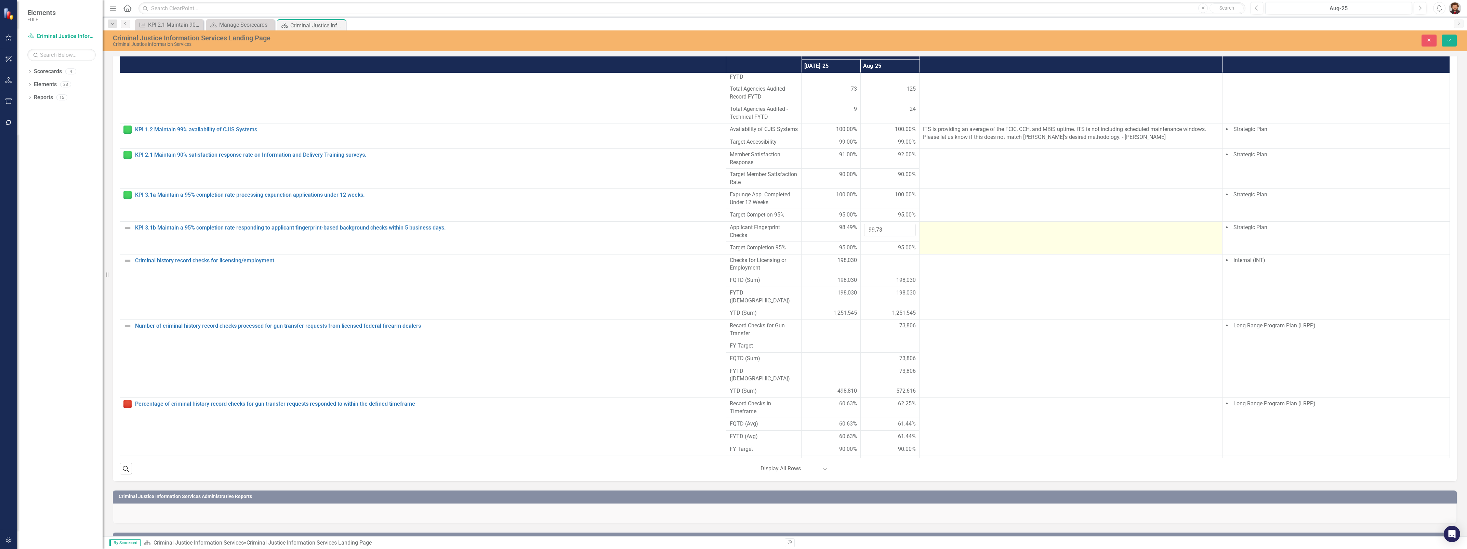
scroll to position [171, 0]
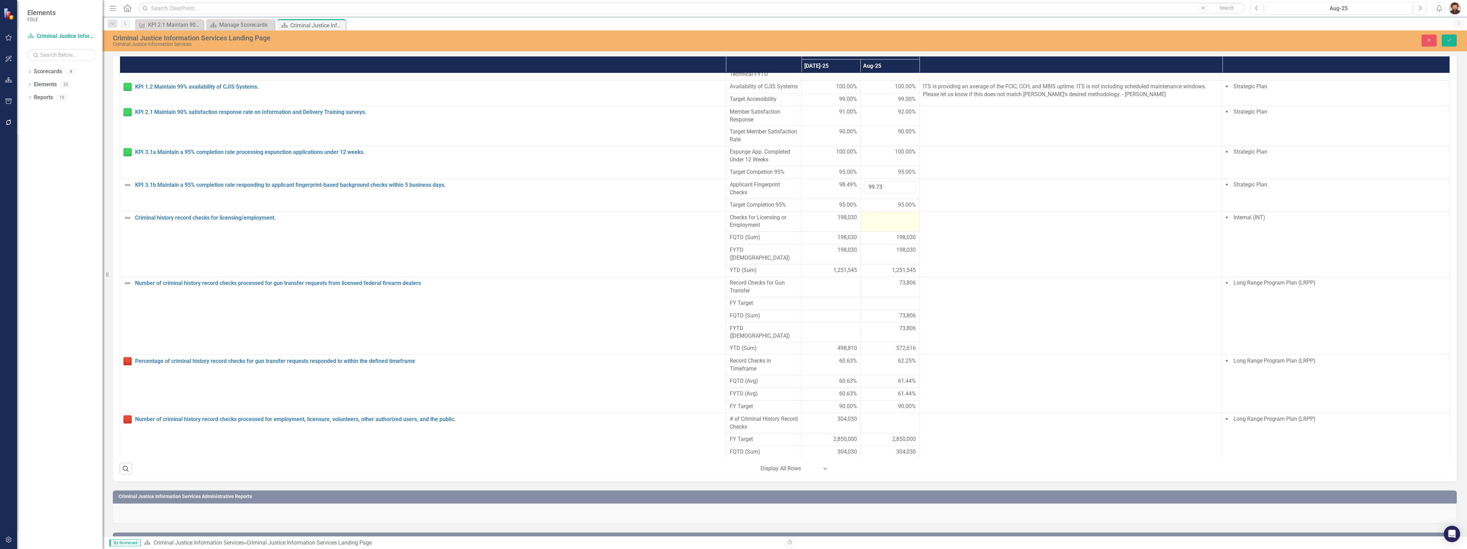
click at [882, 222] on div at bounding box center [890, 218] width 52 height 8
click at [874, 226] on input "number" at bounding box center [890, 220] width 52 height 13
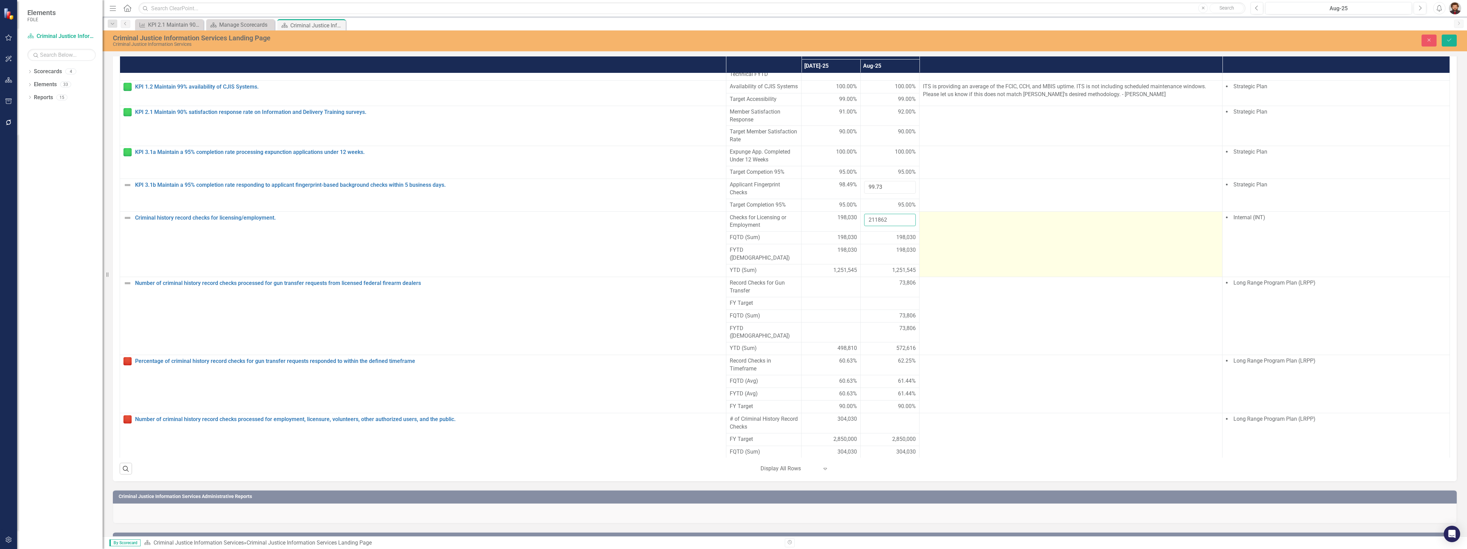
type input "211862"
click at [941, 270] on td at bounding box center [1070, 243] width 303 height 65
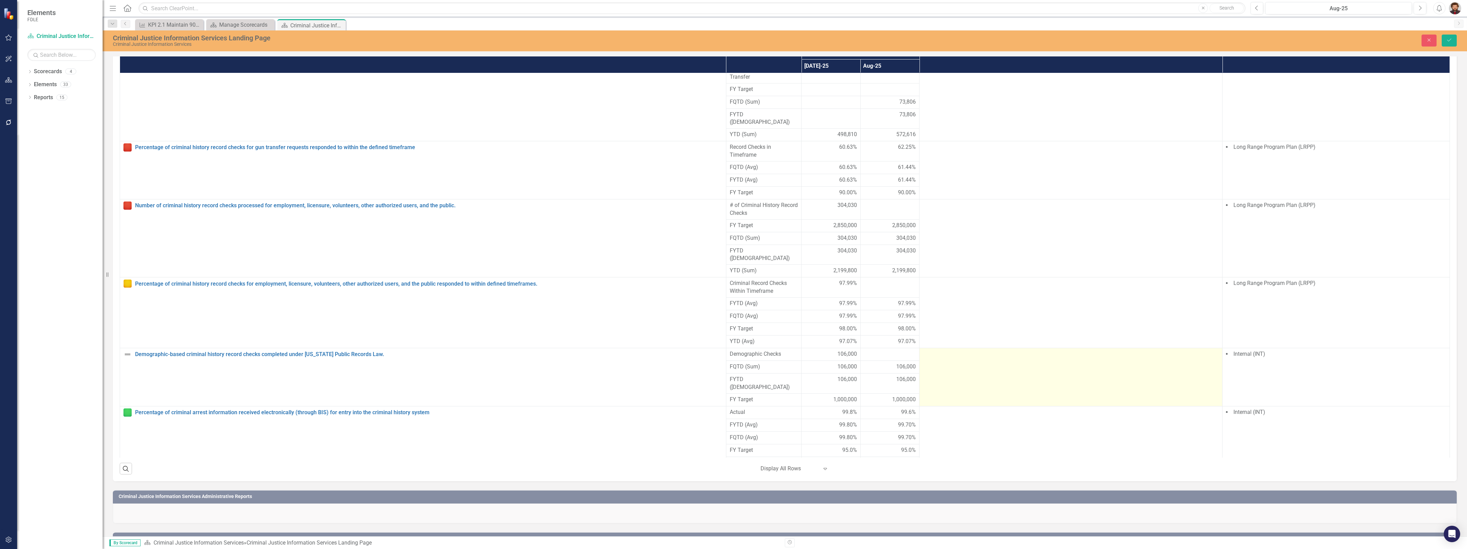
scroll to position [427, 0]
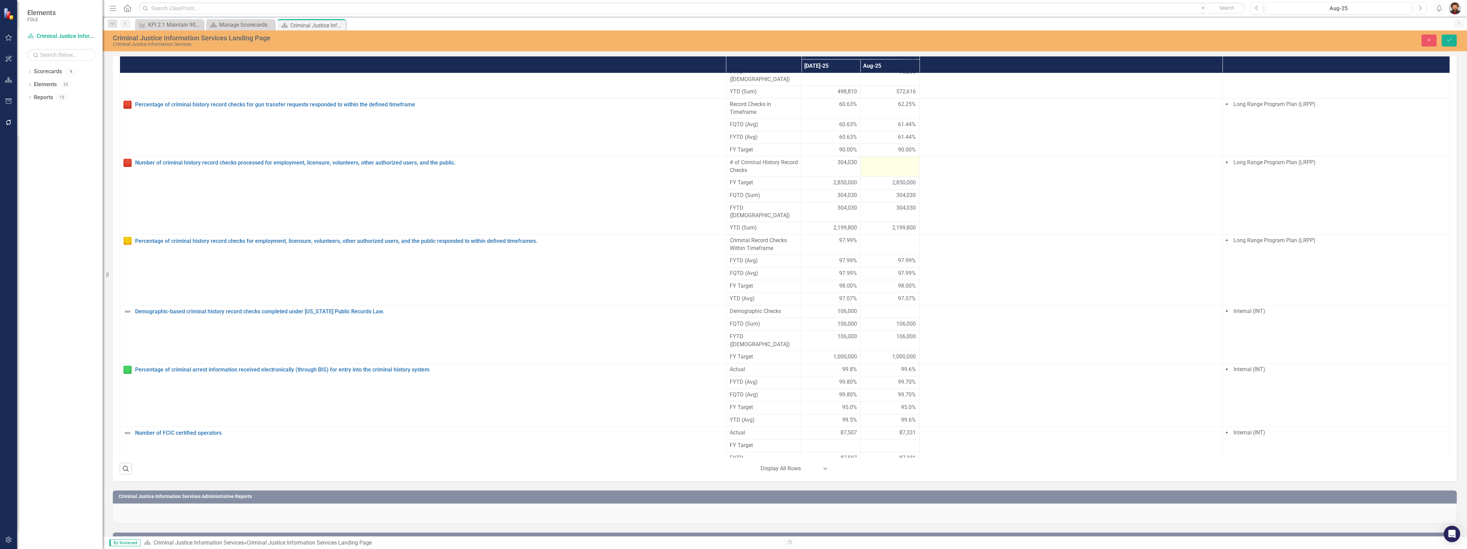
click at [891, 167] on div at bounding box center [890, 163] width 52 height 8
click at [891, 171] on input "number" at bounding box center [890, 165] width 52 height 13
type input "375922"
click at [886, 245] on div at bounding box center [890, 241] width 52 height 8
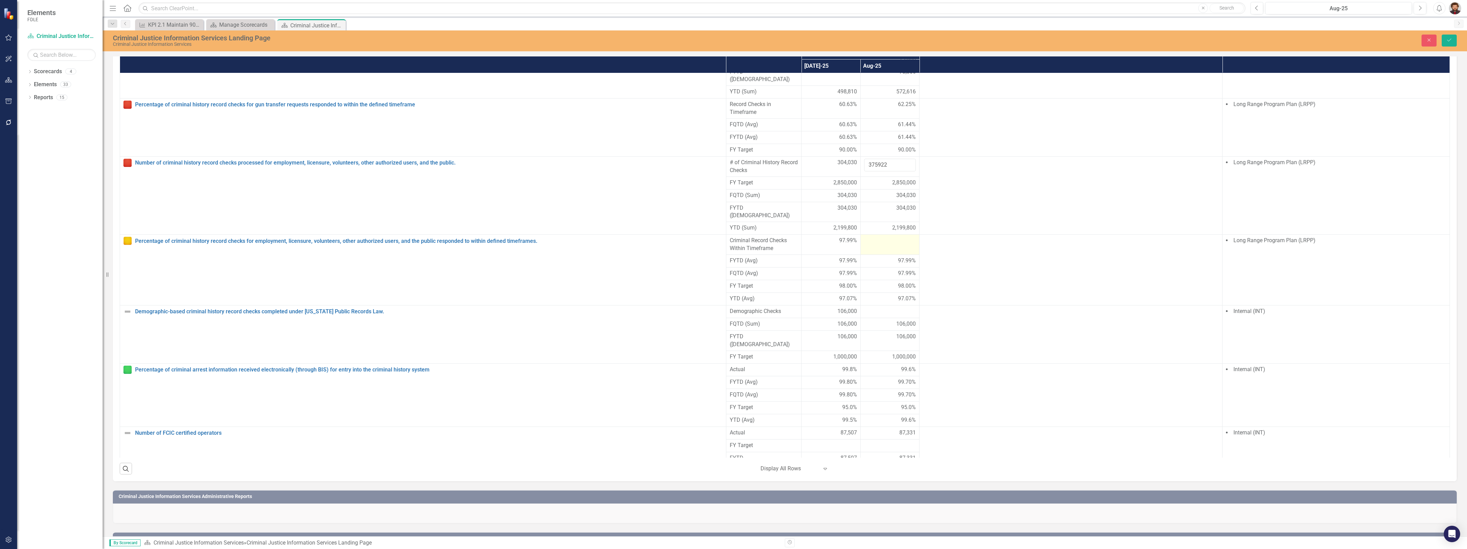
click at [886, 245] on div at bounding box center [890, 241] width 52 height 8
click at [883, 249] on input "number" at bounding box center [890, 243] width 52 height 13
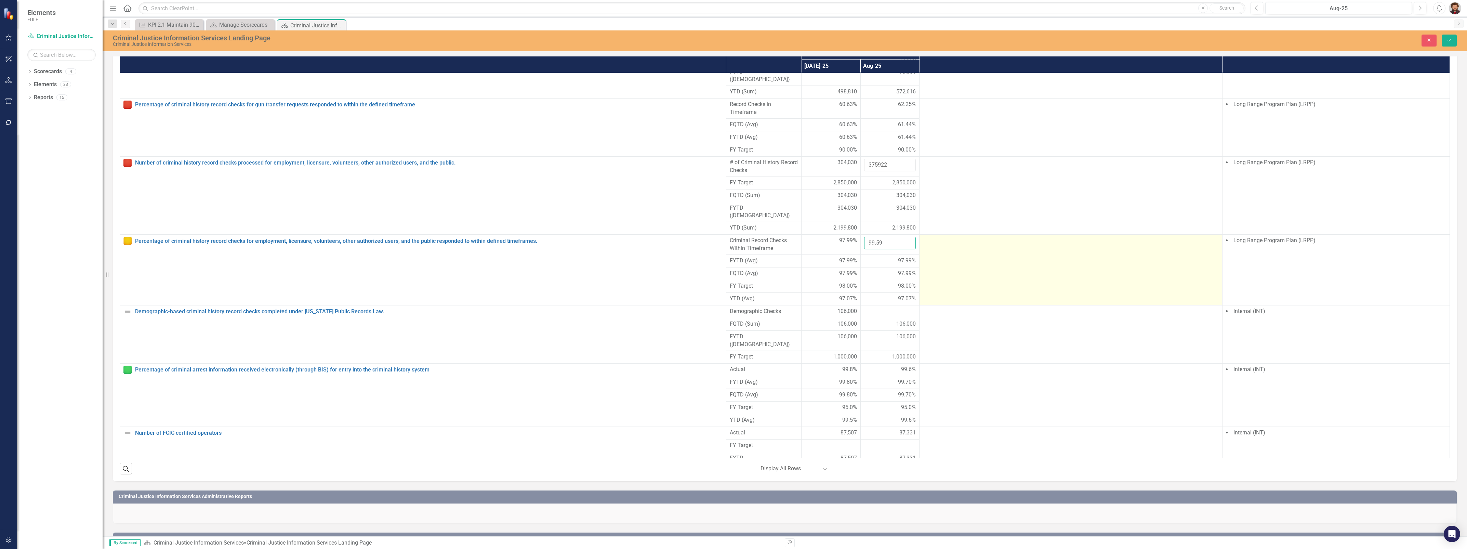
type input "99.59"
click at [980, 299] on td at bounding box center [1070, 270] width 303 height 71
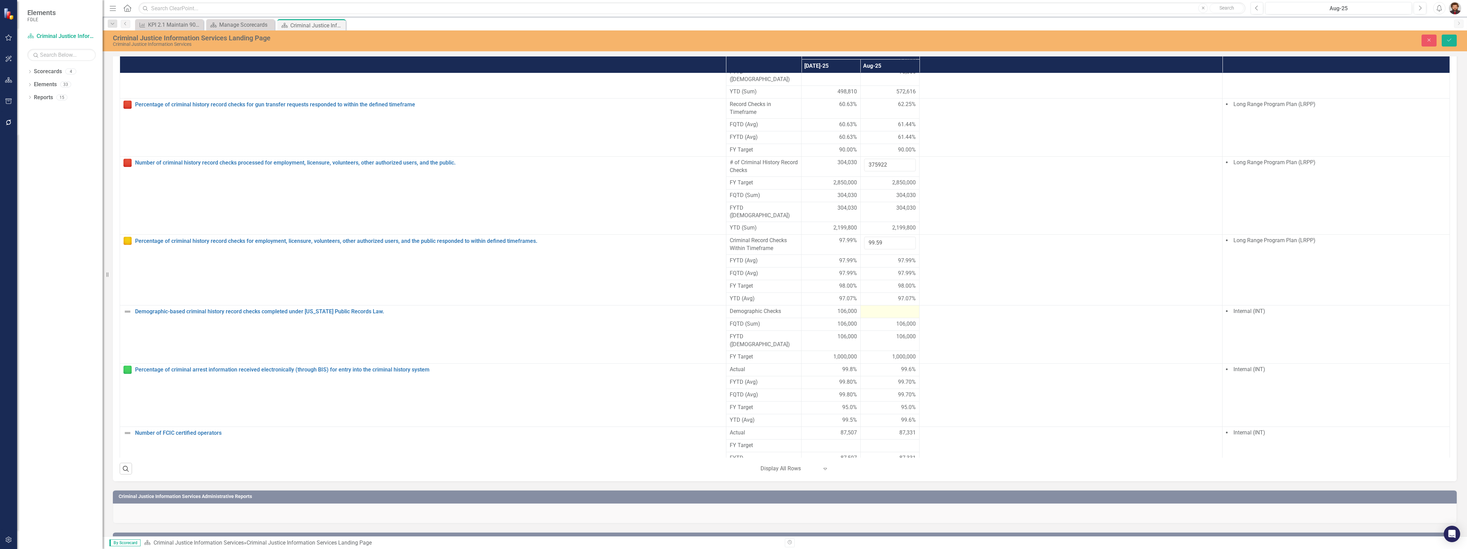
click at [890, 316] on div at bounding box center [890, 311] width 52 height 8
click at [890, 320] on input "number" at bounding box center [890, 313] width 52 height 13
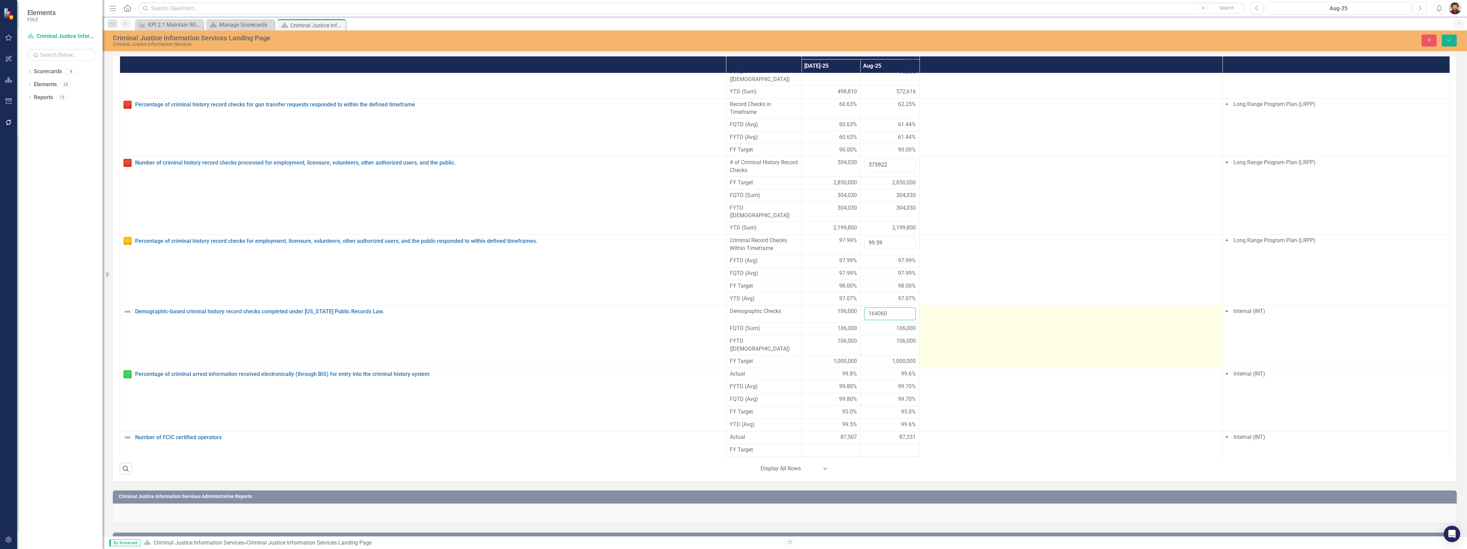
type input "164060"
click at [1070, 347] on td at bounding box center [1070, 336] width 303 height 63
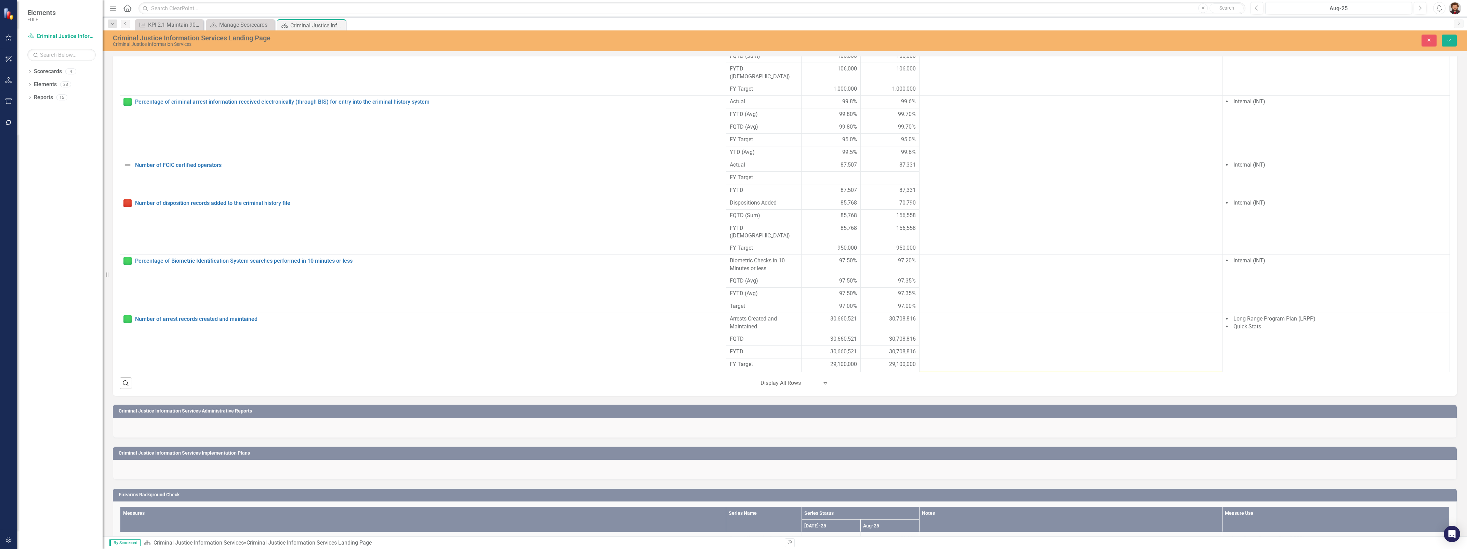
scroll to position [556, 0]
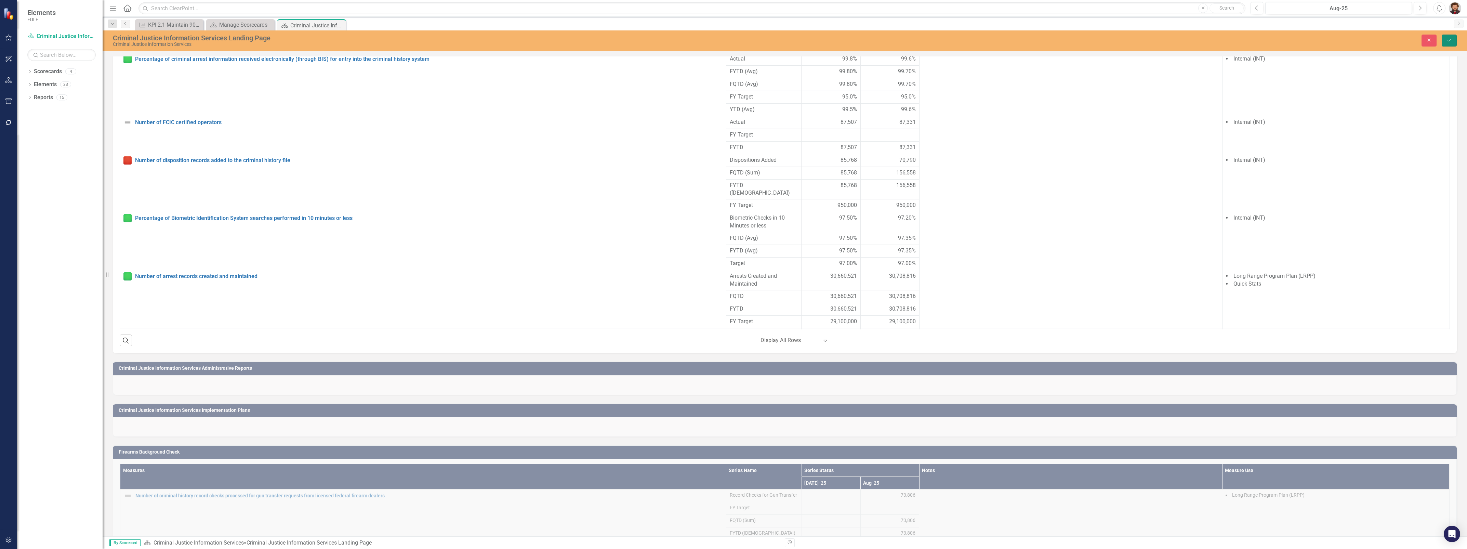
click at [1446, 38] on icon "Save" at bounding box center [1449, 40] width 6 height 5
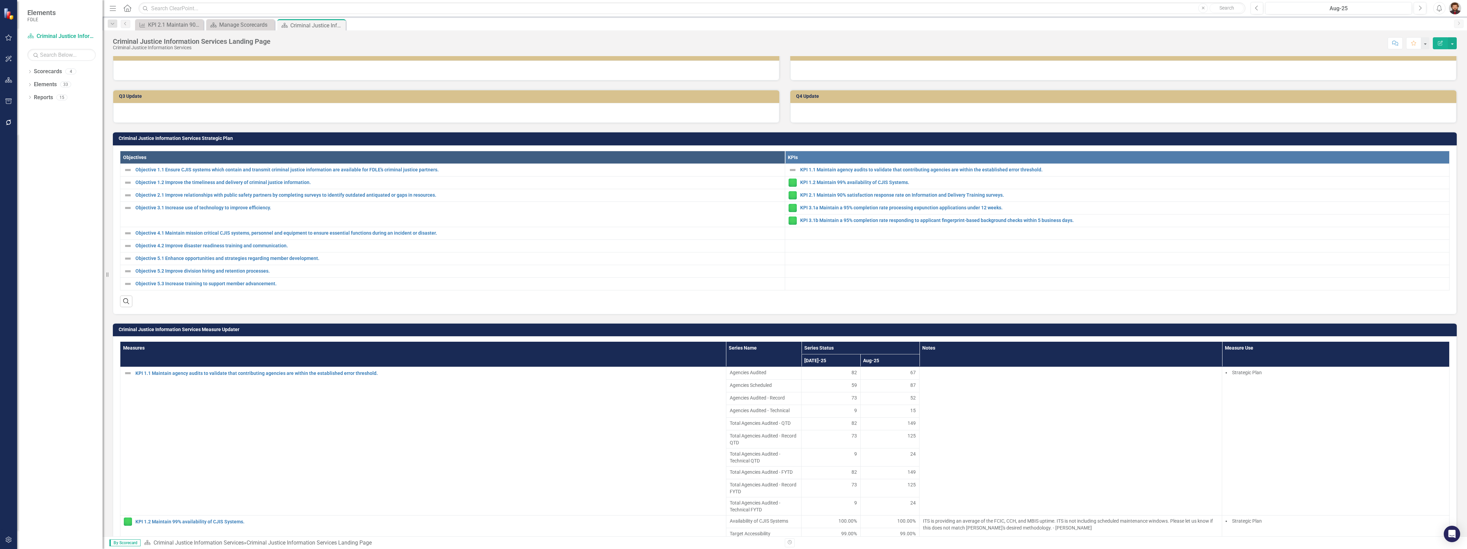
scroll to position [0, 0]
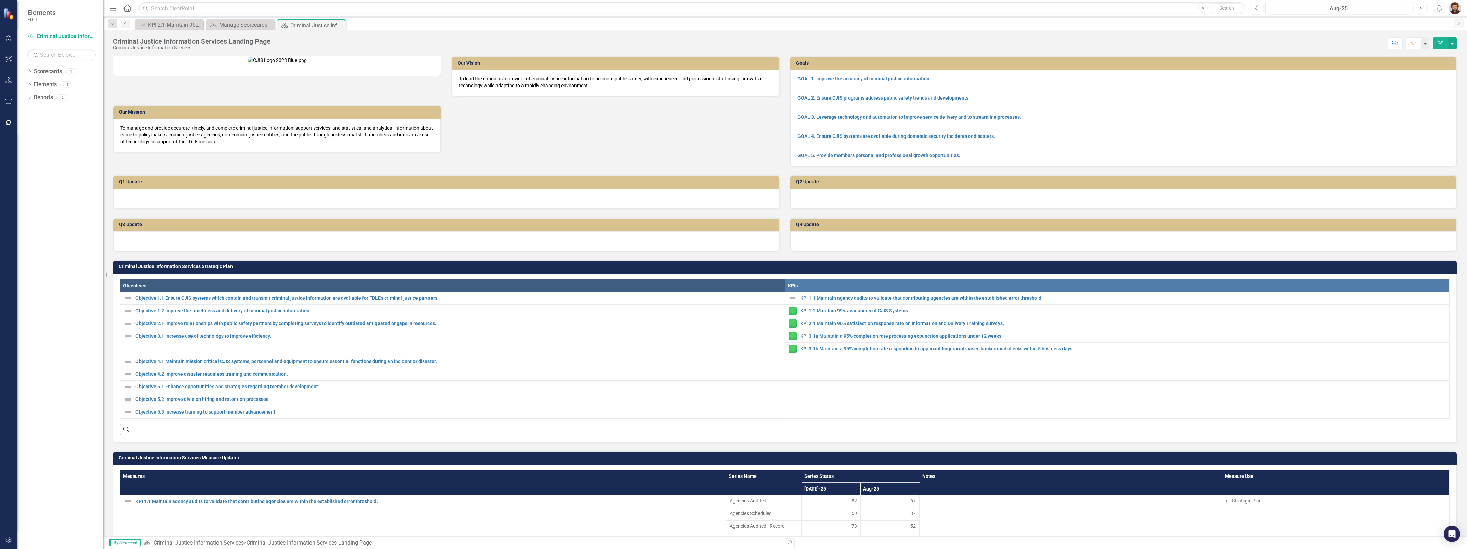
click at [479, 23] on div "Measure KPI 2.1 Maintain 90% satisfaction response rate on Information and Deli…" at bounding box center [792, 24] width 1317 height 11
